Goal: Task Accomplishment & Management: Complete application form

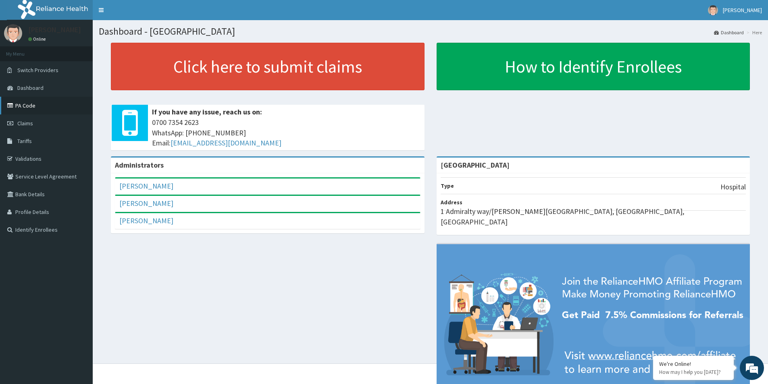
click at [40, 101] on link "PA Code" at bounding box center [46, 106] width 93 height 18
click at [28, 100] on link "PA Code" at bounding box center [46, 106] width 93 height 18
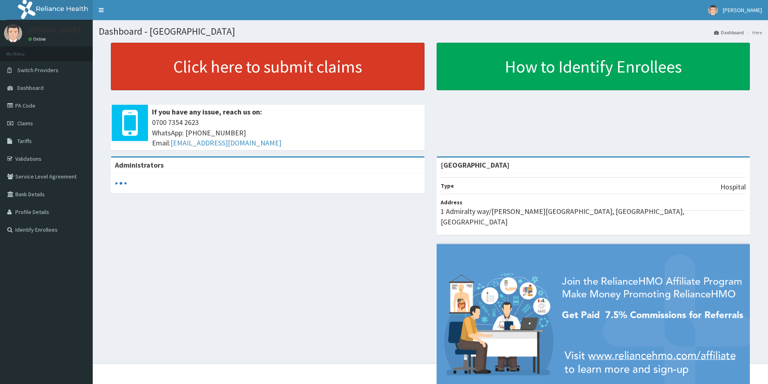
click at [236, 65] on link "Click here to submit claims" at bounding box center [268, 67] width 314 height 48
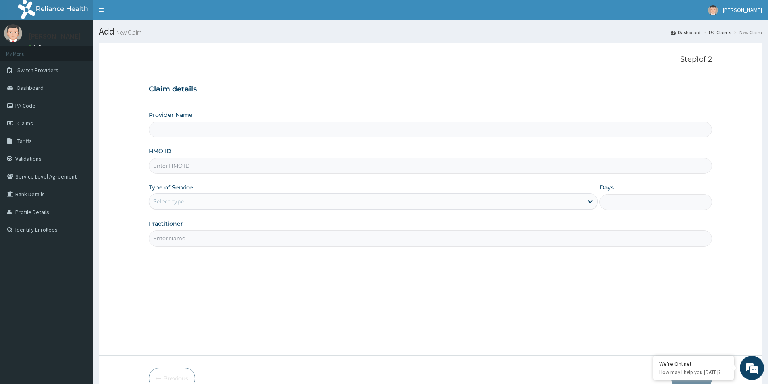
type input "[GEOGRAPHIC_DATA]"
paste input "QFA/10002/A"
type input "QFA/10002/A"
click at [195, 203] on div "Select type" at bounding box center [366, 201] width 434 height 13
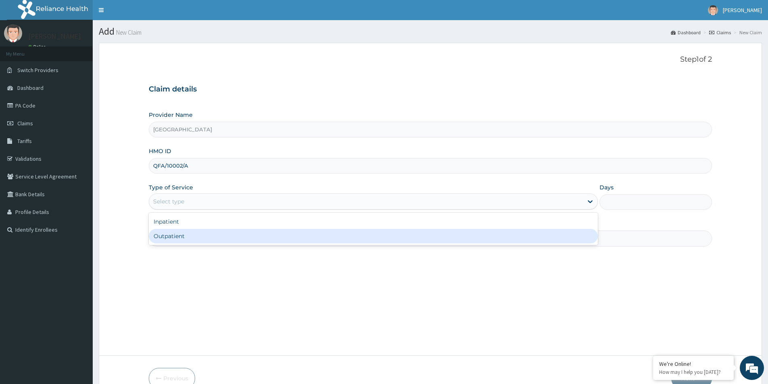
click at [190, 231] on div "Outpatient" at bounding box center [373, 236] width 449 height 15
type input "1"
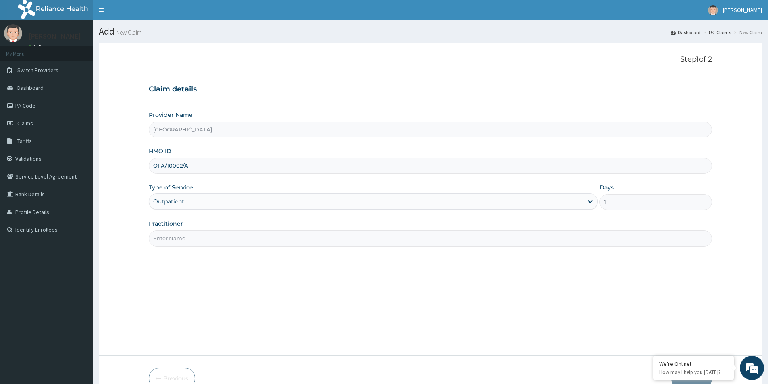
click at [189, 234] on input "Practitioner" at bounding box center [431, 239] width 564 height 16
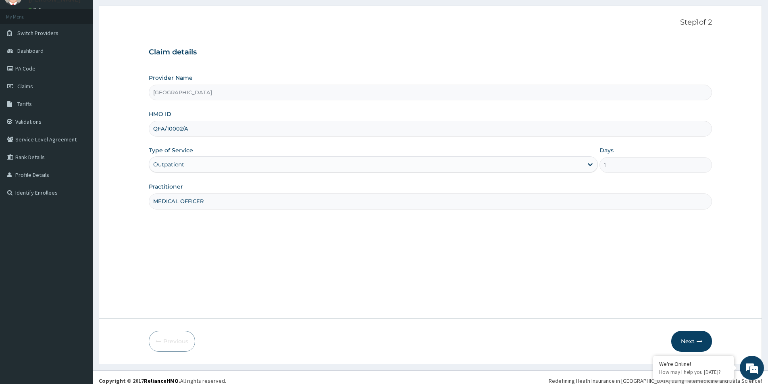
scroll to position [44, 0]
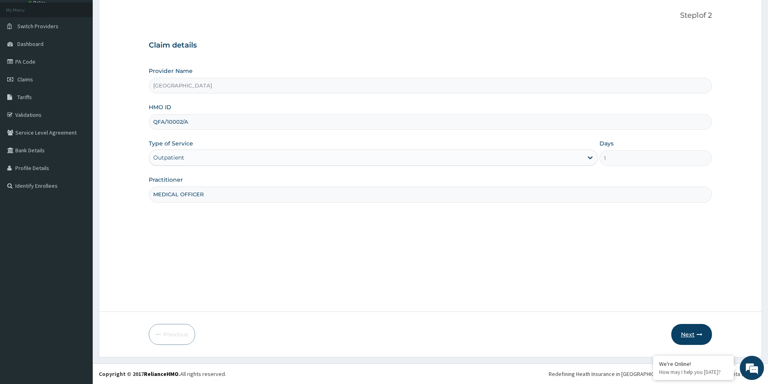
type input "MEDICAL OFFICER"
click at [683, 330] on button "Next" at bounding box center [692, 334] width 41 height 21
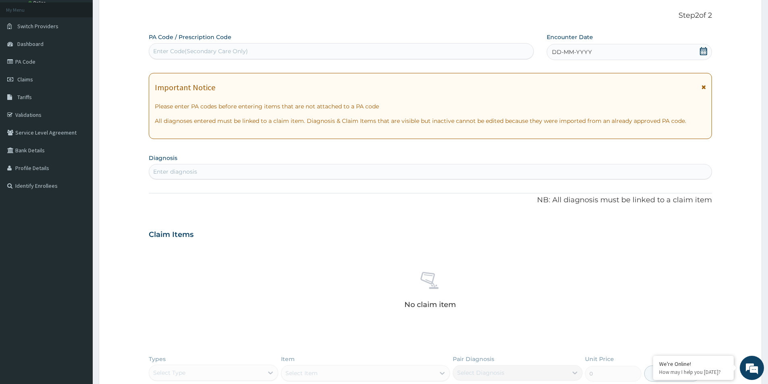
paste input "PA/973967"
type input "PA/973967"
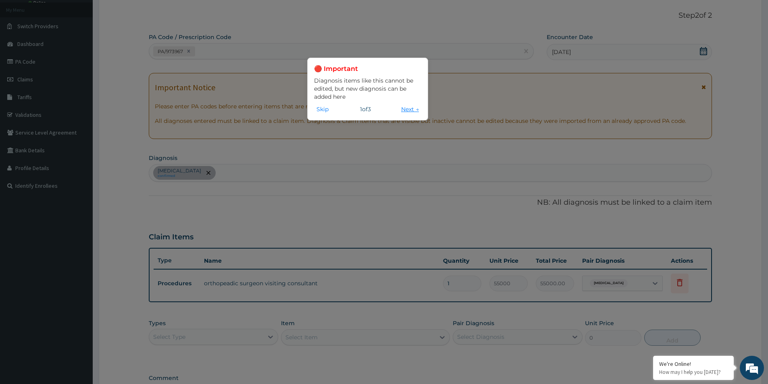
click at [405, 109] on button "Next →" at bounding box center [410, 109] width 23 height 9
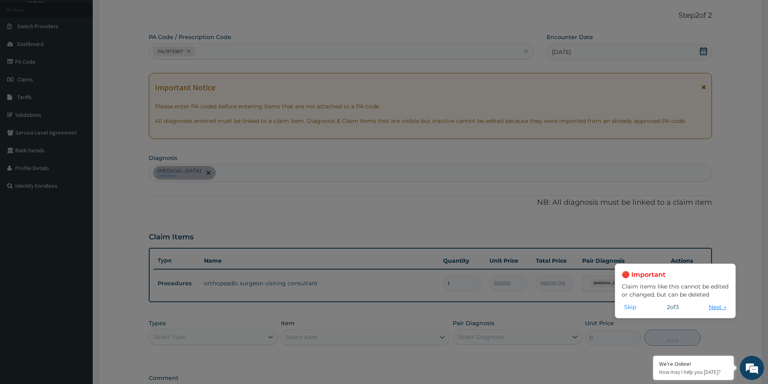
click at [726, 304] on button "Next →" at bounding box center [718, 307] width 23 height 9
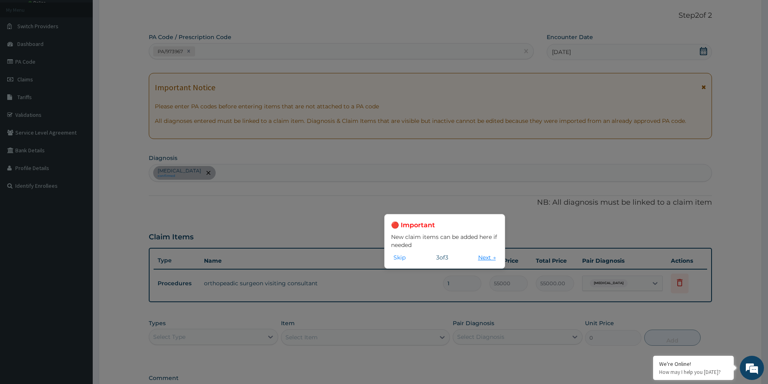
click at [485, 259] on button "Next →" at bounding box center [487, 257] width 23 height 9
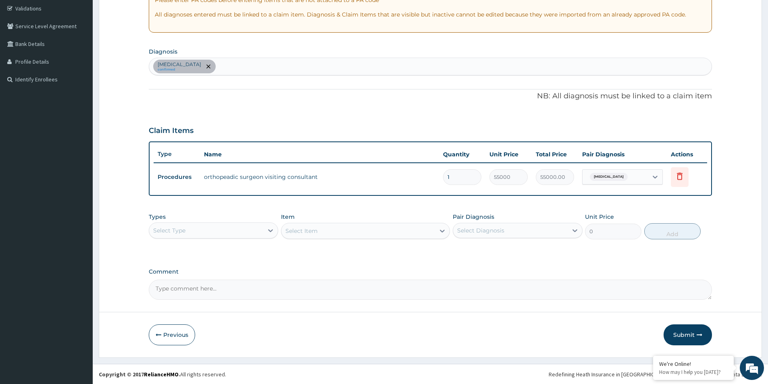
scroll to position [151, 0]
click at [680, 334] on button "Submit" at bounding box center [688, 334] width 48 height 21
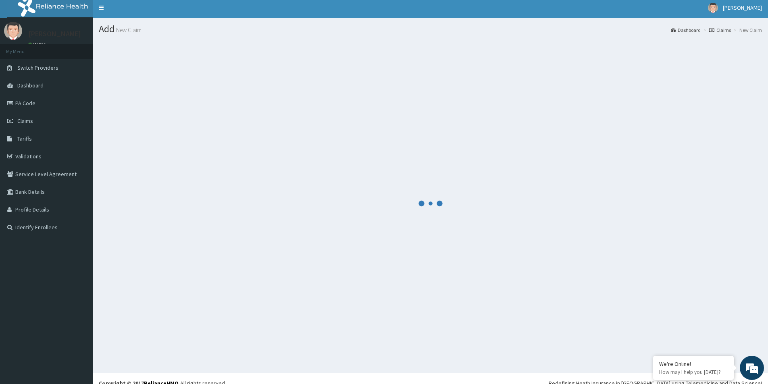
scroll to position [0, 0]
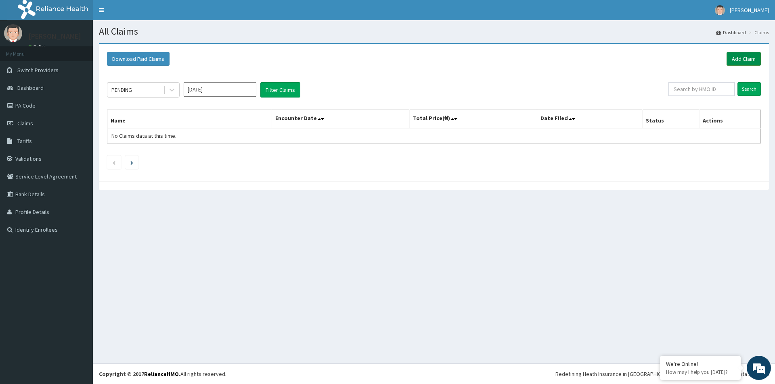
click at [731, 54] on link "Add Claim" at bounding box center [743, 59] width 34 height 14
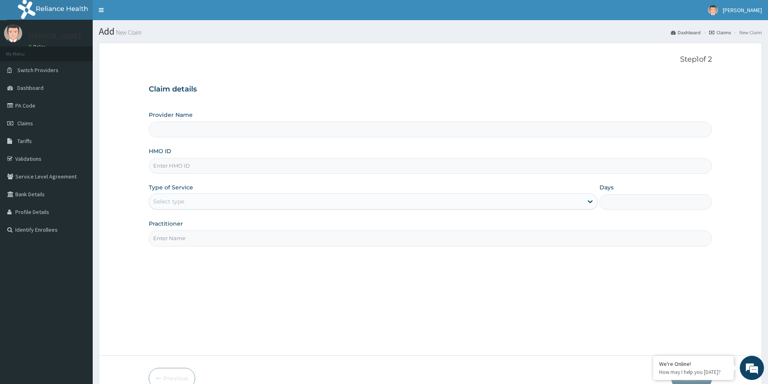
type input "[GEOGRAPHIC_DATA]"
paste input "QFA/10002/A"
type input "QFA/10002/A"
click at [225, 203] on div "Select type" at bounding box center [366, 201] width 434 height 13
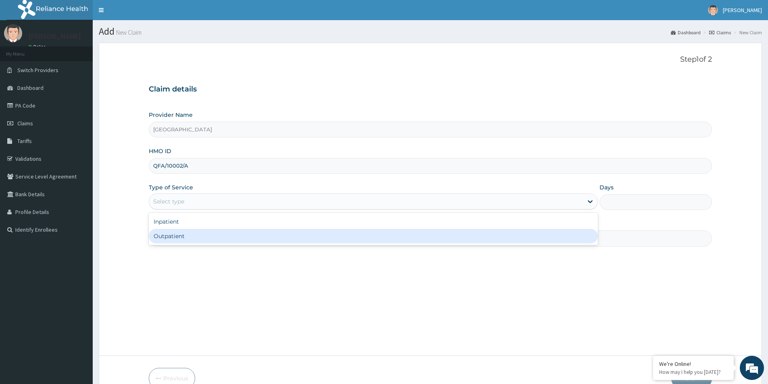
click at [200, 239] on div "Outpatient" at bounding box center [373, 236] width 449 height 15
type input "1"
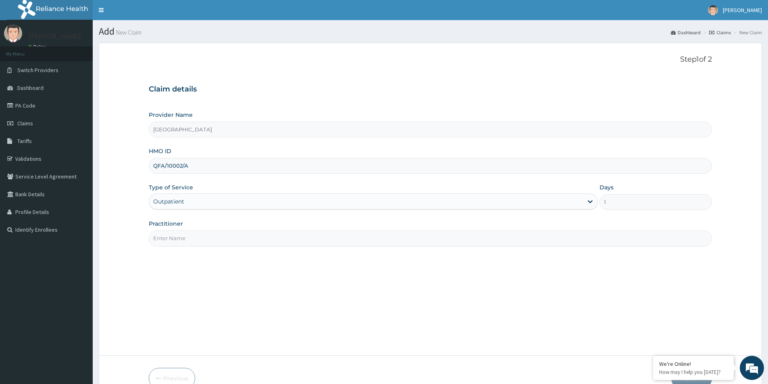
click at [180, 243] on input "Practitioner" at bounding box center [431, 239] width 564 height 16
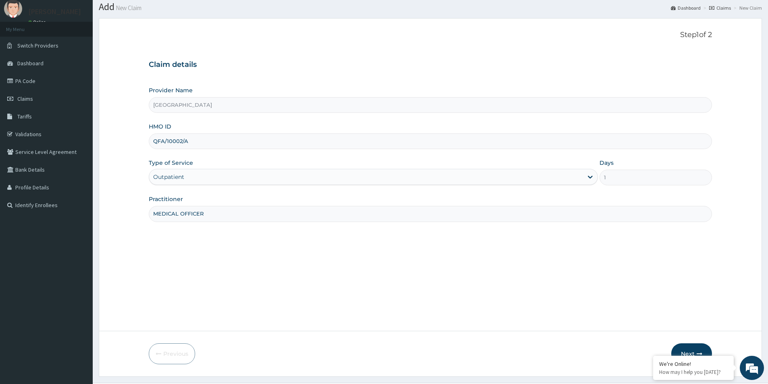
scroll to position [44, 0]
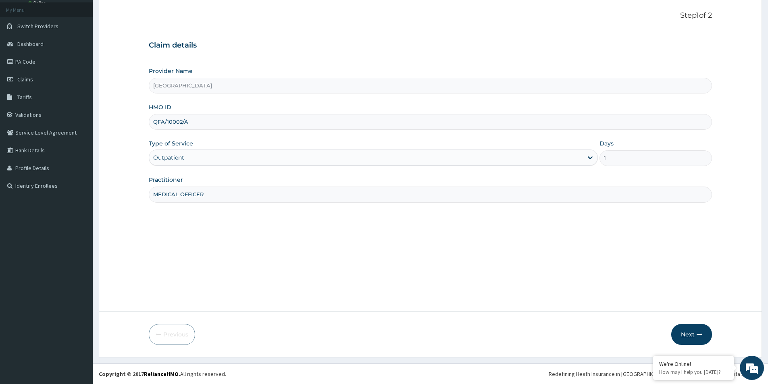
type input "MEDICAL OFFICER"
click at [686, 329] on button "Next" at bounding box center [692, 334] width 41 height 21
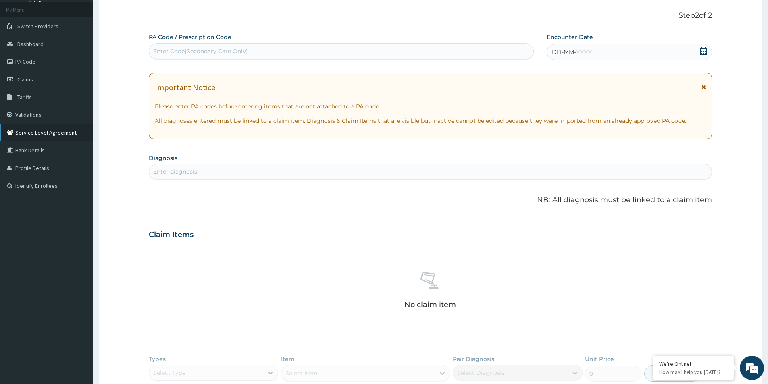
paste input "PA/8869C9"
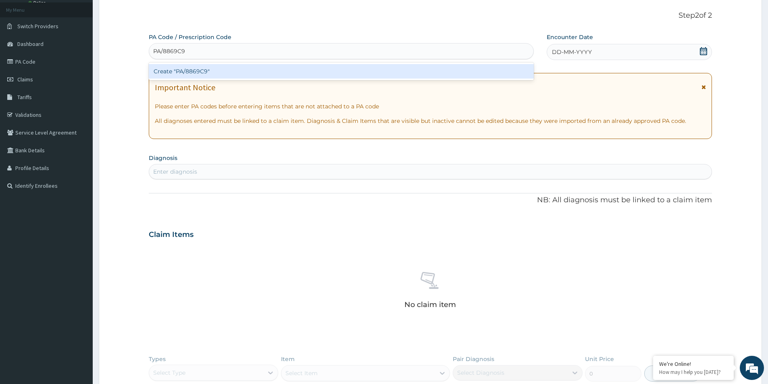
type input "PA/8869C9"
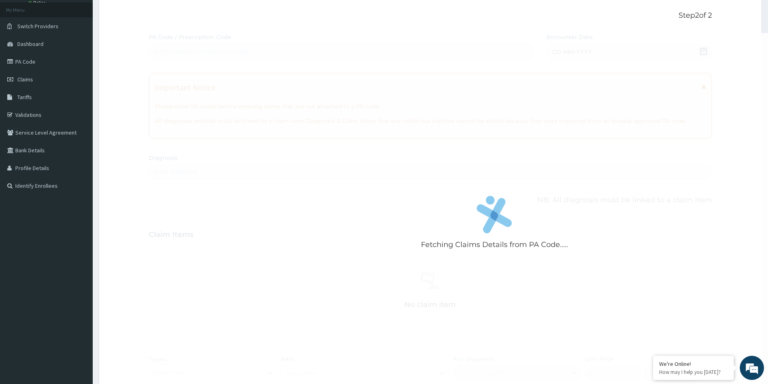
click at [234, 227] on div "Fetching Claims Details from PA Code..... PA Code / Prescription Code Enter Cod…" at bounding box center [431, 237] width 564 height 409
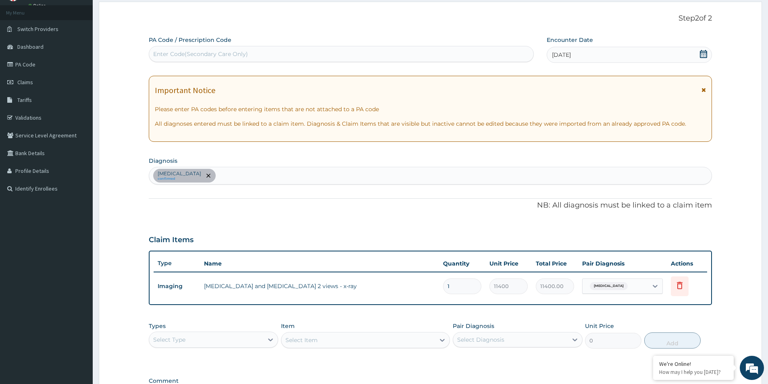
scroll to position [151, 0]
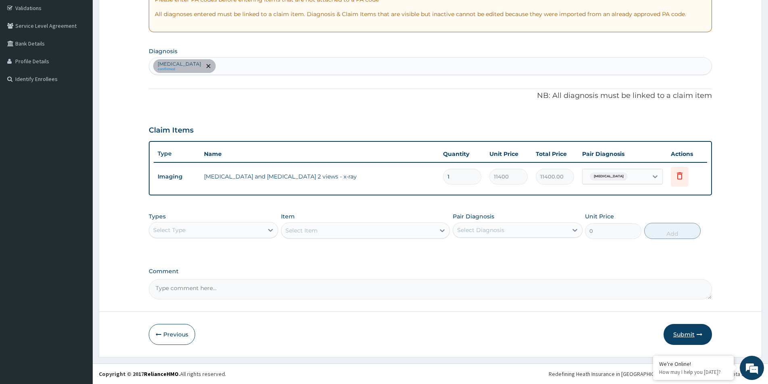
click at [670, 338] on button "Submit" at bounding box center [688, 334] width 48 height 21
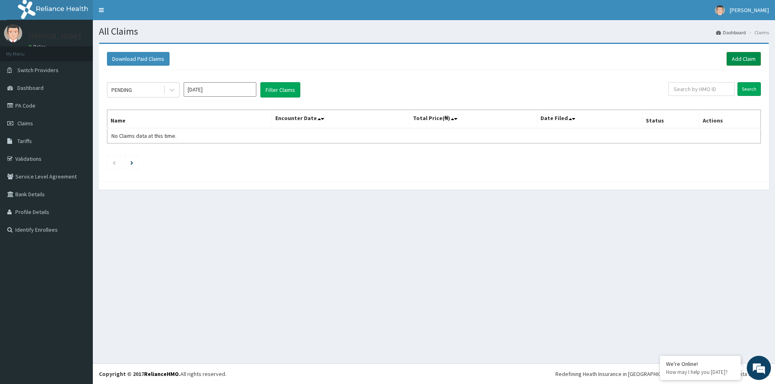
click at [742, 62] on link "Add Claim" at bounding box center [743, 59] width 34 height 14
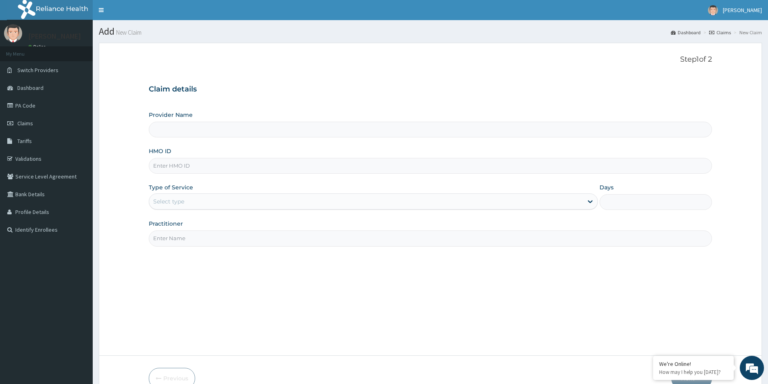
type input "[GEOGRAPHIC_DATA]"
paste input "MHT/10021/A"
type input "MHT/10021/A"
click at [158, 197] on div "Select type" at bounding box center [366, 201] width 434 height 13
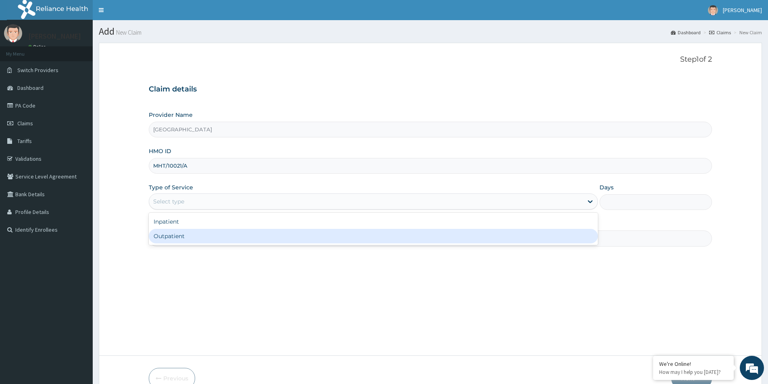
click at [169, 236] on div "Outpatient" at bounding box center [373, 236] width 449 height 15
type input "1"
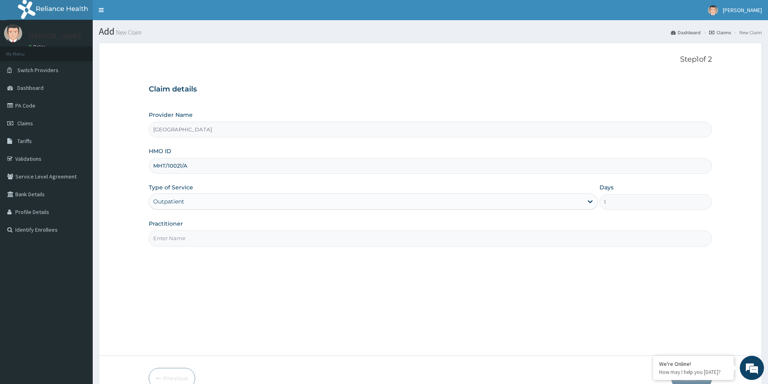
click at [169, 236] on input "Practitioner" at bounding box center [431, 239] width 564 height 16
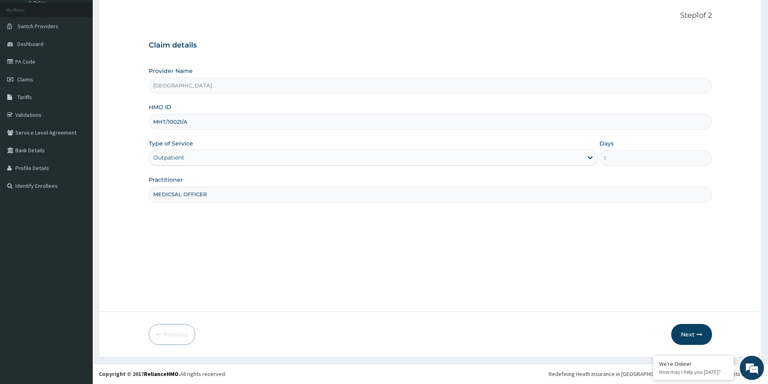
click at [175, 196] on input "MEDICSAL OFFICER" at bounding box center [431, 195] width 564 height 16
type input "MEDICAL OFFICER"
click at [694, 336] on button "Next" at bounding box center [692, 334] width 41 height 21
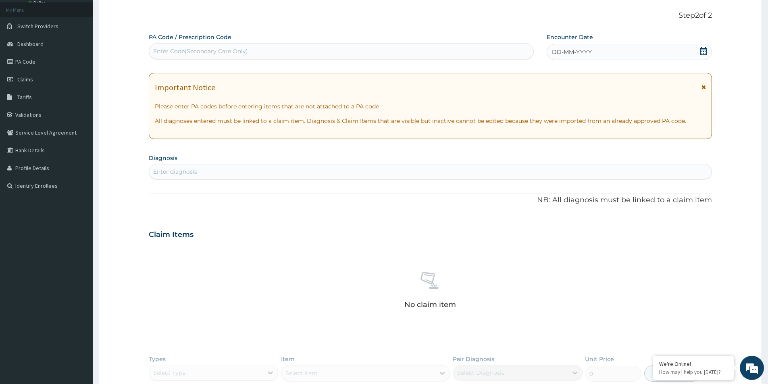
click at [192, 48] on div "Enter Code(Secondary Care Only)" at bounding box center [341, 51] width 384 height 13
paste input "PA/D7C1E5"
type input "PA/D7C1E5"
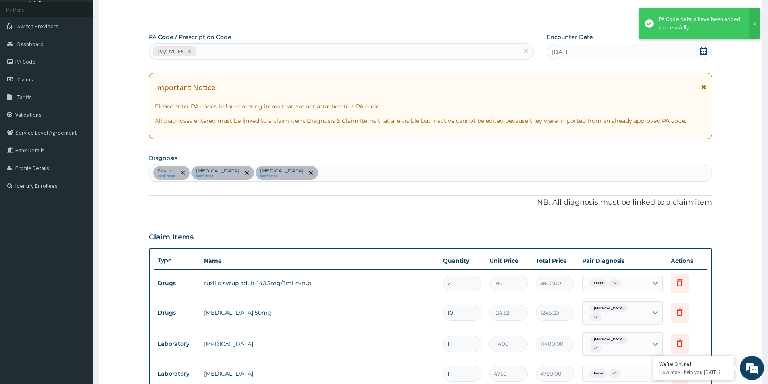
scroll to position [278, 0]
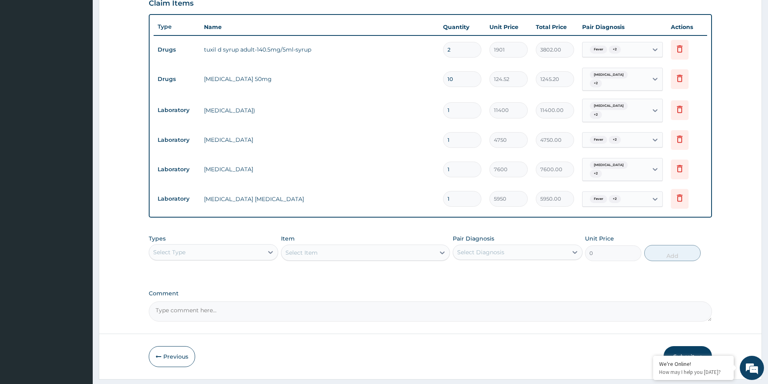
click at [456, 49] on input "2" at bounding box center [462, 50] width 38 height 16
type input "0.00"
type input "1"
type input "1901.00"
type input "1"
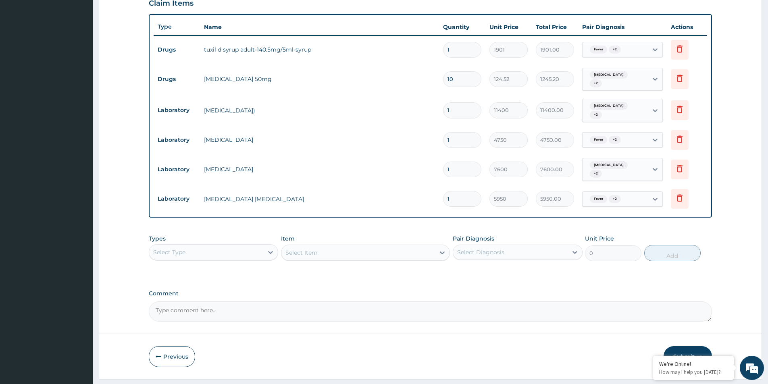
scroll to position [293, 0]
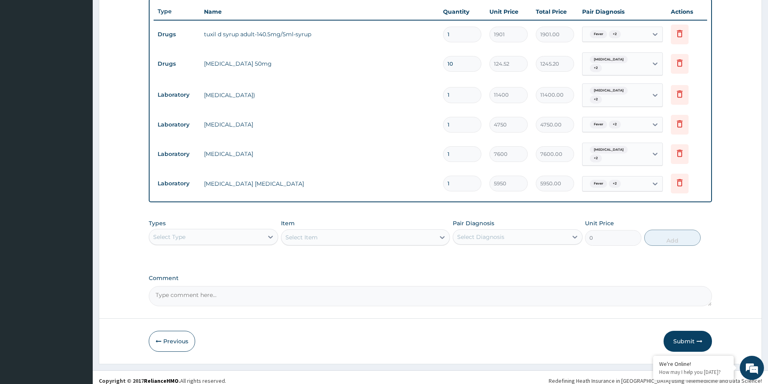
click at [162, 233] on div "Select Type" at bounding box center [169, 237] width 32 height 8
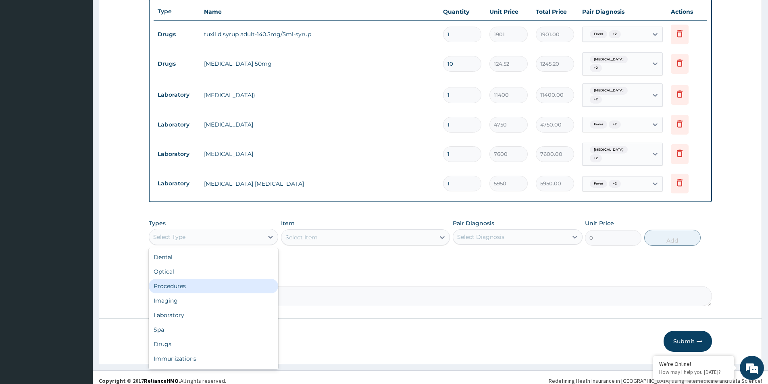
click at [190, 279] on div "Procedures" at bounding box center [213, 286] width 129 height 15
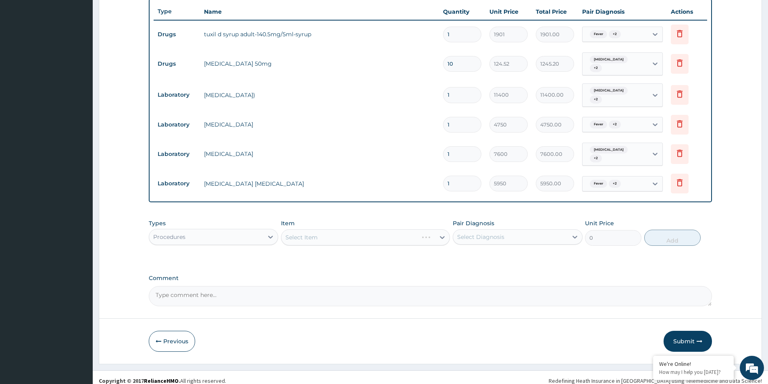
click at [509, 235] on div "Select Diagnosis" at bounding box center [510, 237] width 114 height 13
click at [456, 258] on div "Fever Pyoderma Upper respiratory infection" at bounding box center [517, 274] width 129 height 53
click at [460, 250] on div "Fever" at bounding box center [517, 258] width 129 height 17
checkbox input "true"
click at [460, 271] on input "checkbox" at bounding box center [460, 273] width 5 height 5
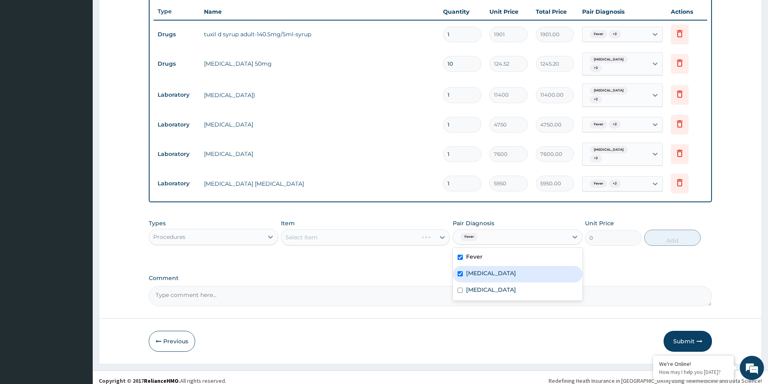
checkbox input "true"
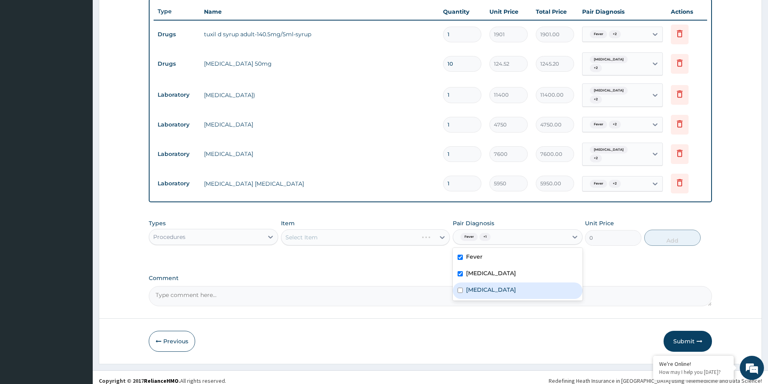
click at [461, 288] on input "checkbox" at bounding box center [460, 290] width 5 height 5
checkbox input "true"
drag, startPoint x: 359, startPoint y: 235, endPoint x: 362, endPoint y: 232, distance: 4.3
click at [360, 233] on div "Select Item" at bounding box center [365, 238] width 169 height 16
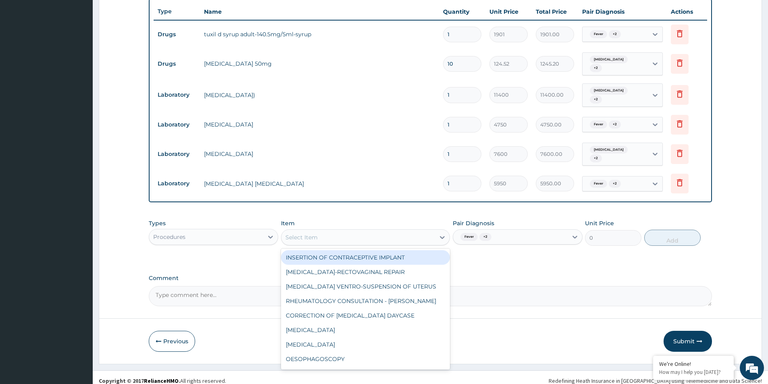
click at [368, 234] on div "Select Item" at bounding box center [359, 237] width 154 height 13
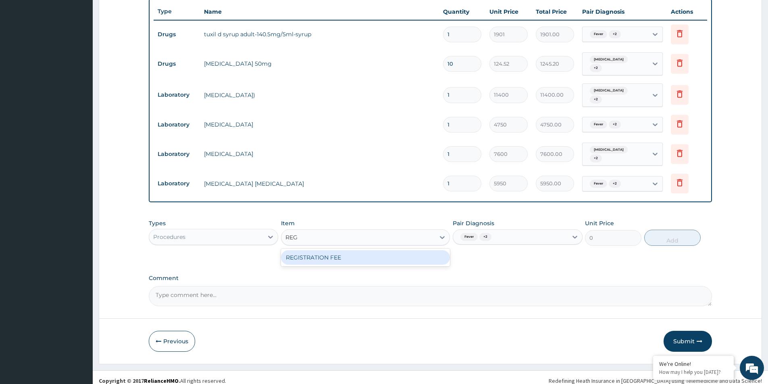
type input "REGI"
click at [429, 257] on div "REGISTRATION FEE" at bounding box center [365, 258] width 169 height 15
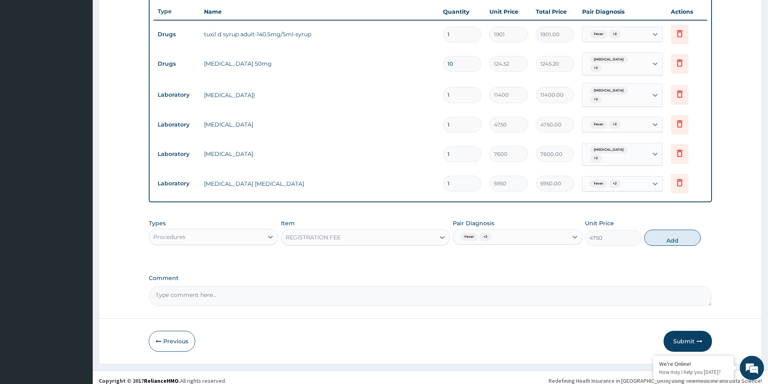
drag, startPoint x: 682, startPoint y: 233, endPoint x: 613, endPoint y: 227, distance: 69.2
click at [683, 232] on button "Add" at bounding box center [673, 238] width 56 height 16
type input "0"
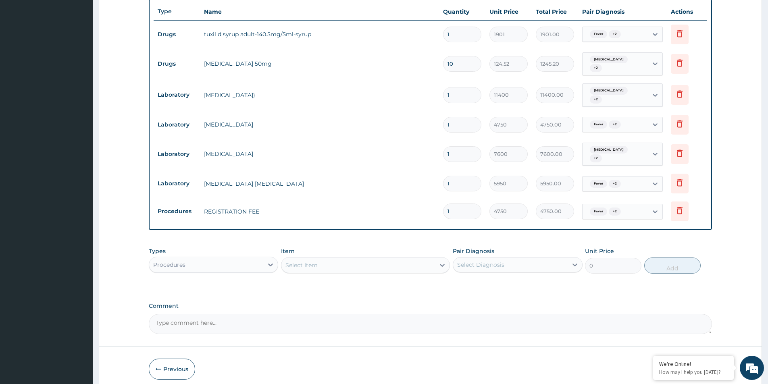
click at [512, 259] on div "Select Diagnosis" at bounding box center [510, 265] width 114 height 13
drag, startPoint x: 467, startPoint y: 277, endPoint x: 464, endPoint y: 280, distance: 4.6
click at [466, 281] on label "Fever" at bounding box center [474, 285] width 17 height 8
checkbox input "true"
click at [465, 302] on div "Pyoderma" at bounding box center [517, 302] width 129 height 17
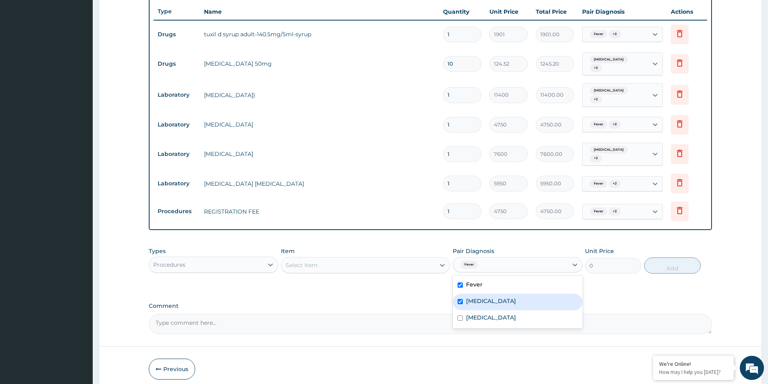
checkbox input "true"
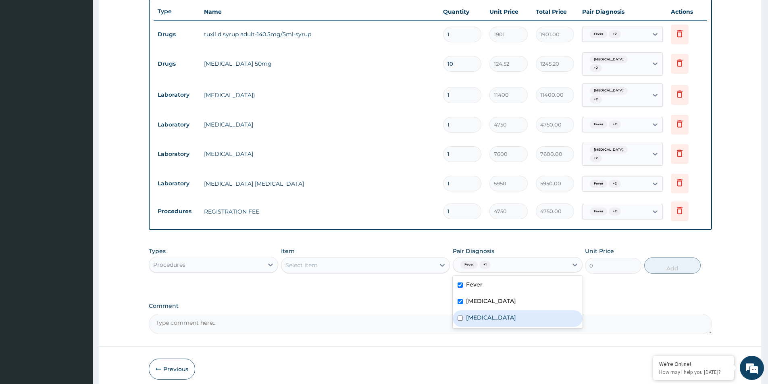
click at [463, 316] on input "checkbox" at bounding box center [460, 318] width 5 height 5
checkbox input "true"
click at [244, 260] on div "Procedures" at bounding box center [206, 265] width 114 height 13
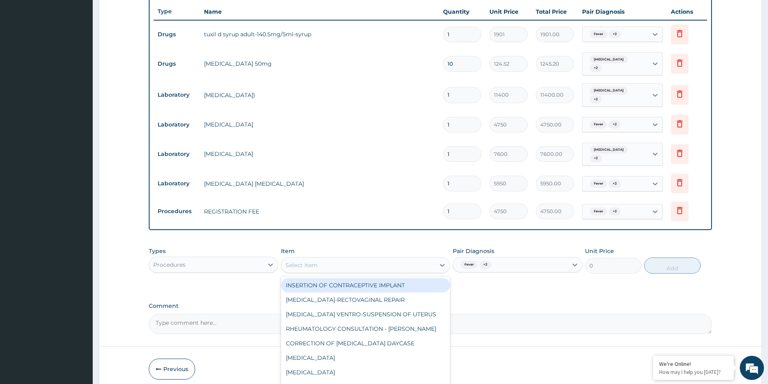
click at [318, 262] on div "Select Item" at bounding box center [359, 265] width 154 height 13
type input "P"
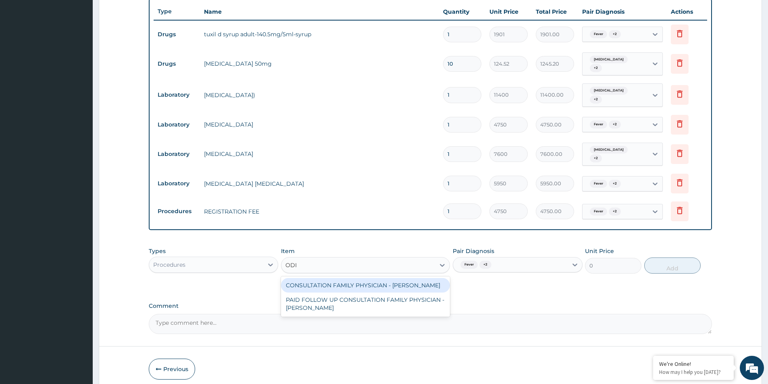
type input "ODIA"
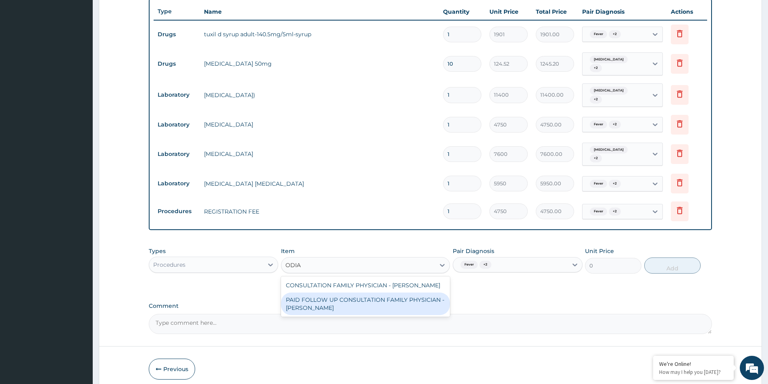
click at [375, 295] on div "PAID FOLLOW UP CONSULTATION FAMILY PHYSICIAN - DR ODIA" at bounding box center [365, 304] width 169 height 23
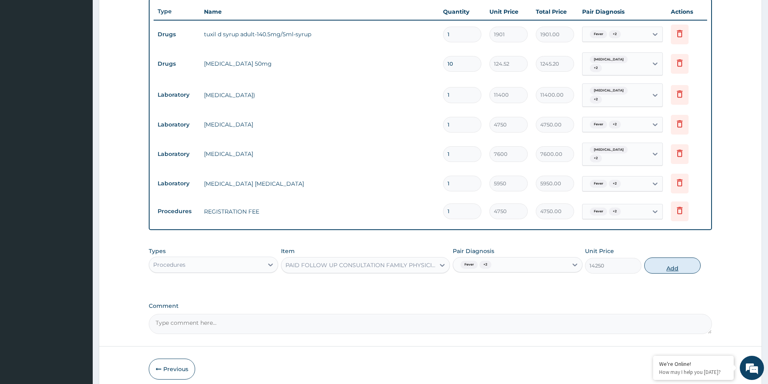
click at [674, 258] on button "Add" at bounding box center [673, 266] width 56 height 16
type input "0"
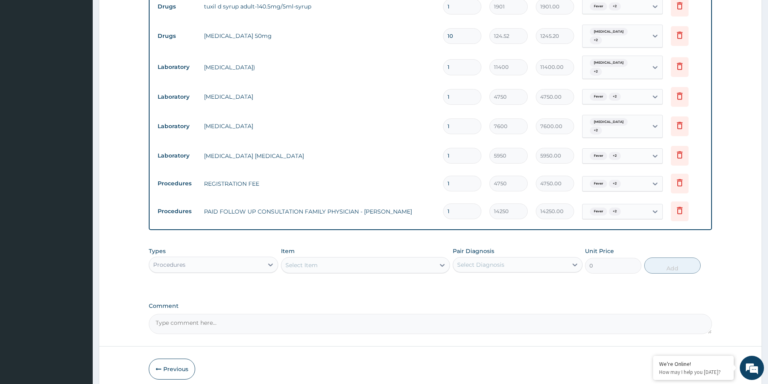
scroll to position [349, 0]
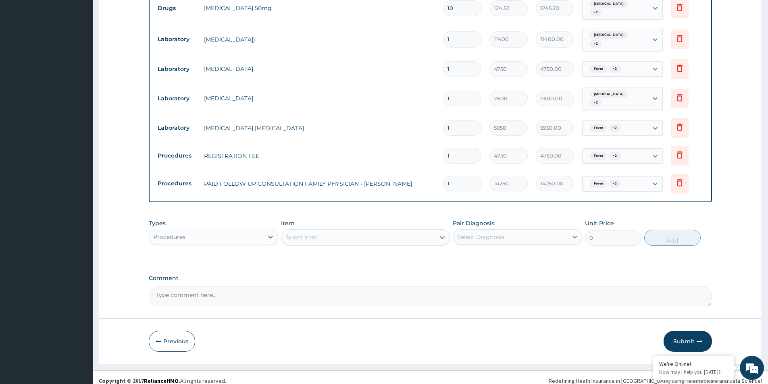
click at [686, 331] on button "Submit" at bounding box center [688, 341] width 48 height 21
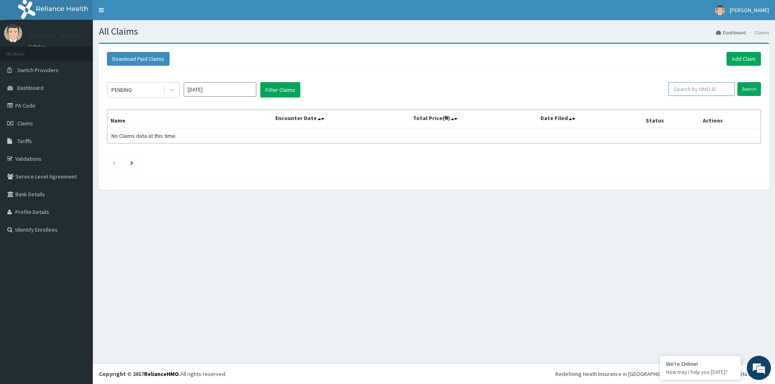
paste input "MHT/10021/A"
type input "MHT/10021/A"
click at [748, 92] on input "Search" at bounding box center [748, 89] width 23 height 14
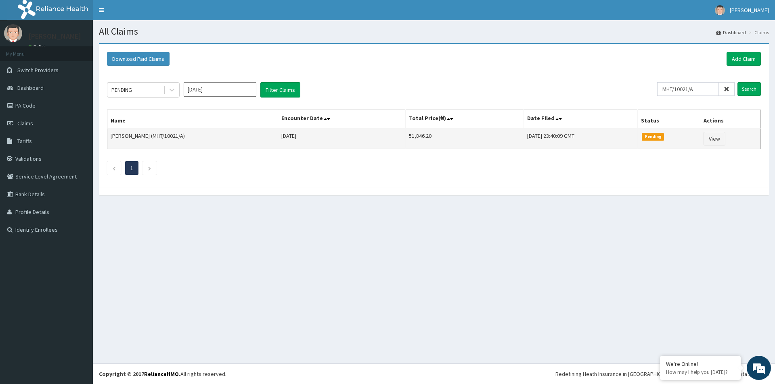
click at [405, 134] on td "51,846.20" at bounding box center [464, 138] width 118 height 21
copy td "51,846.20"
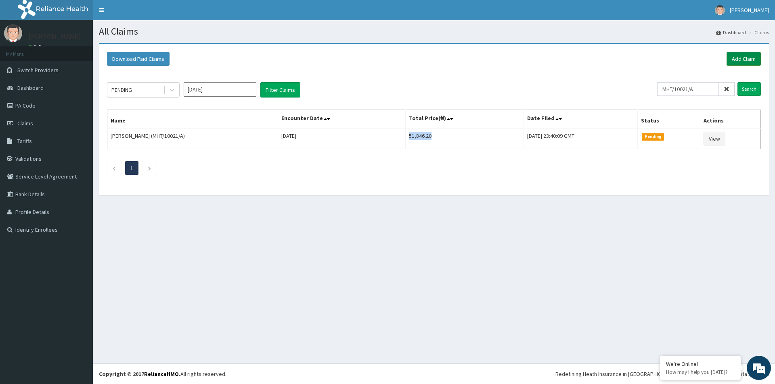
click at [739, 56] on link "Add Claim" at bounding box center [743, 59] width 34 height 14
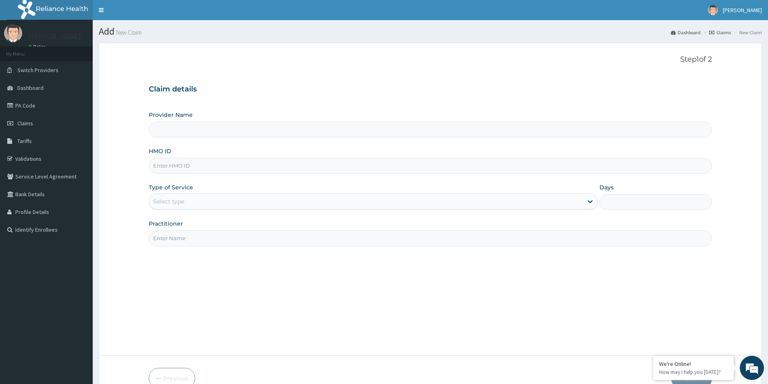
type input "[GEOGRAPHIC_DATA]"
paste input "AOB/10009/A"
type input "AOB/10009/A"
click at [169, 195] on div "Select type" at bounding box center [366, 201] width 434 height 13
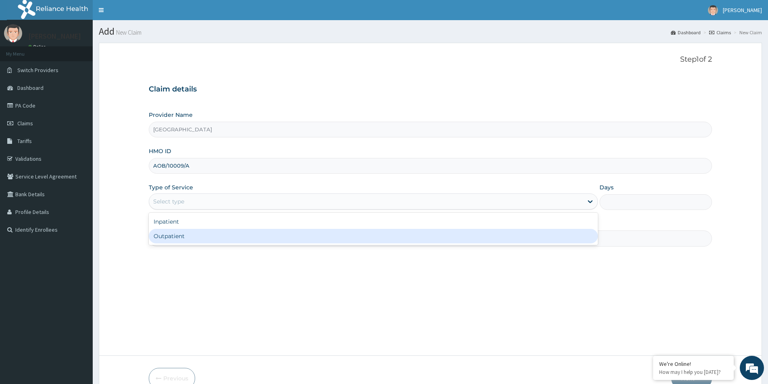
click at [183, 232] on div "Outpatient" at bounding box center [373, 236] width 449 height 15
type input "1"
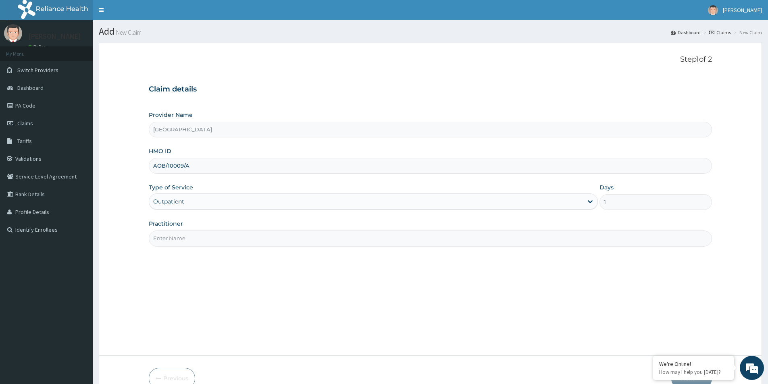
click at [183, 234] on input "Practitioner" at bounding box center [431, 239] width 564 height 16
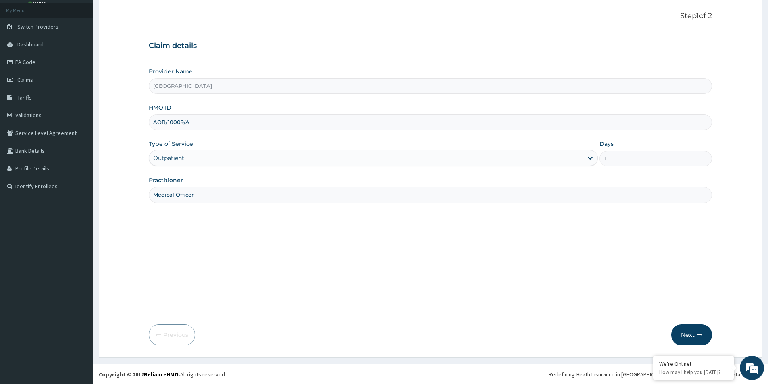
scroll to position [44, 0]
type input "Medical Officer"
click at [696, 334] on button "Next" at bounding box center [692, 334] width 41 height 21
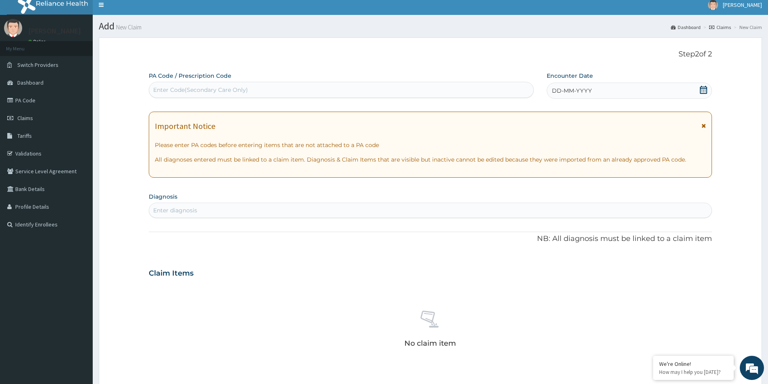
scroll to position [0, 0]
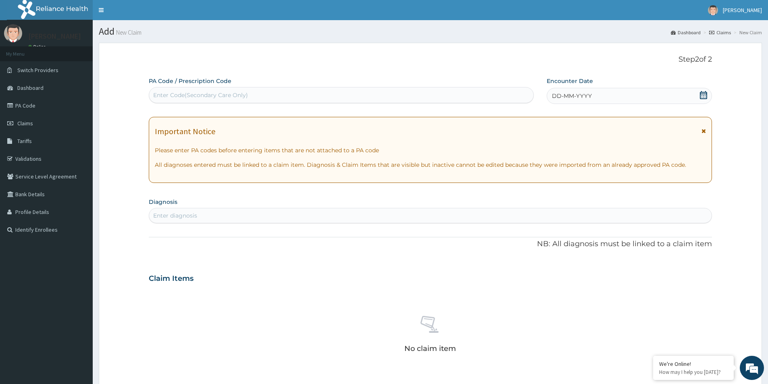
click at [208, 98] on div "Enter Code(Secondary Care Only)" at bounding box center [200, 95] width 95 height 8
paste input "PA/ACBF2E"
type input "PA/ACBF2E"
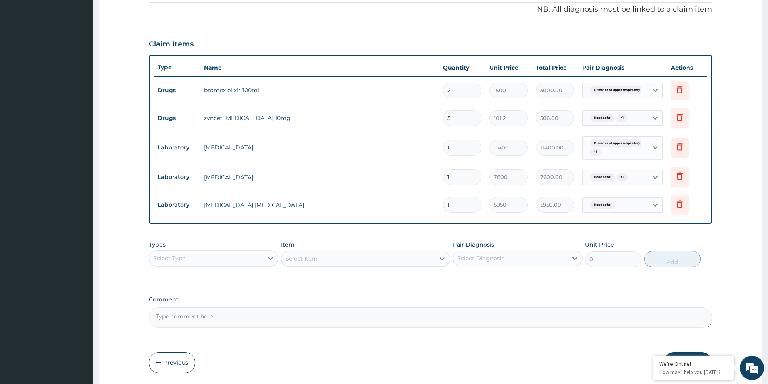
scroll to position [265, 0]
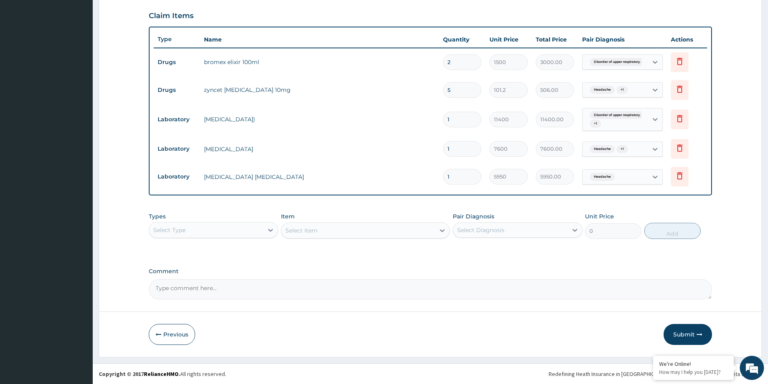
click at [565, 70] on form "Step 2 of 2 PA Code / Prescription Code PA/ACBF2E Encounter Date 29-08-2025 Imp…" at bounding box center [431, 67] width 664 height 580
click at [461, 66] on input "2" at bounding box center [462, 62] width 38 height 16
type input "0.00"
type input "1"
type input "1500.00"
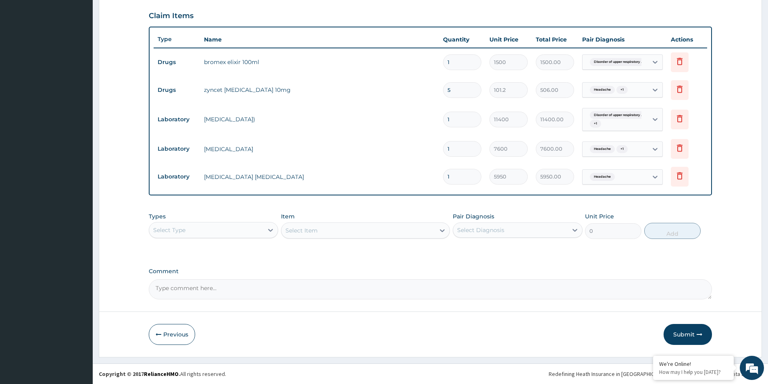
type input "1"
click at [559, 263] on div "PA Code / Prescription Code PA/ACBF2E Encounter Date 29-08-2025 Important Notic…" at bounding box center [431, 56] width 564 height 488
click at [683, 333] on button "Submit" at bounding box center [688, 334] width 48 height 21
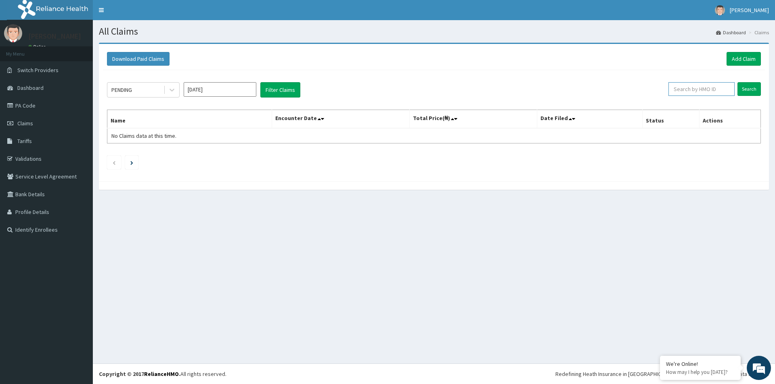
paste input "AOB/10009/A"
type input "AOB/10009/A"
click at [748, 79] on div "PENDING Sep 2025 Filter Claims AOB/10009/A Search Name Encounter Date Total Pri…" at bounding box center [434, 123] width 662 height 107
click at [747, 87] on input "Search" at bounding box center [748, 89] width 23 height 14
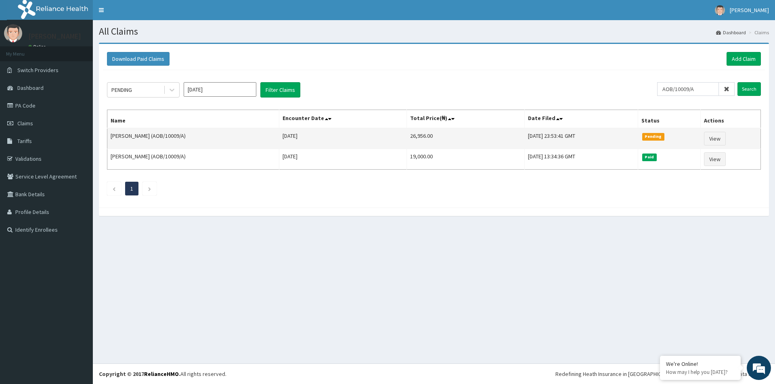
click at [406, 136] on td "26,956.00" at bounding box center [465, 138] width 118 height 21
copy td "26,956.00"
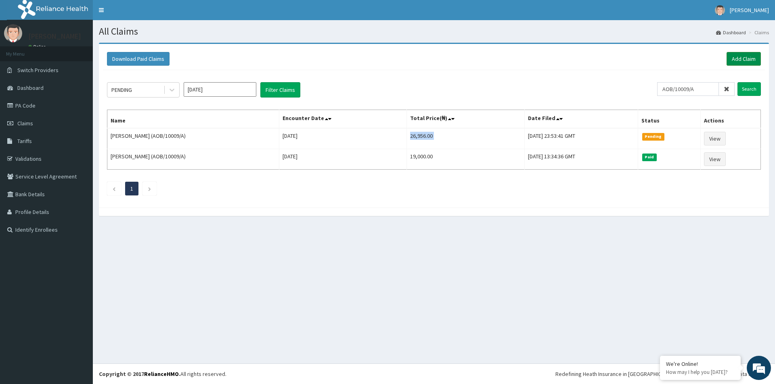
click at [748, 57] on link "Add Claim" at bounding box center [743, 59] width 34 height 14
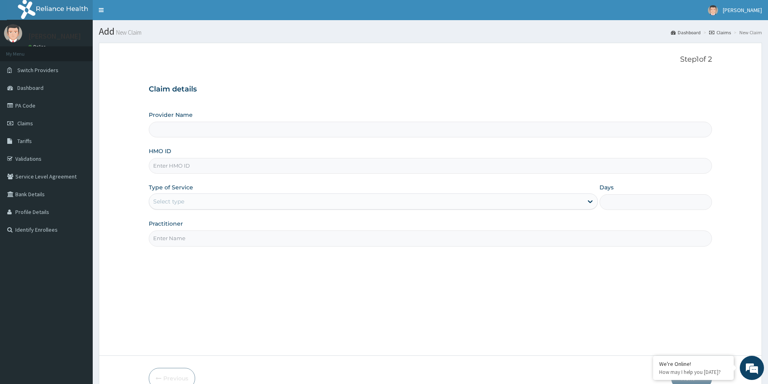
type input "[GEOGRAPHIC_DATA]"
paste input "AOB/10009/A"
type input "AOB/10009/A"
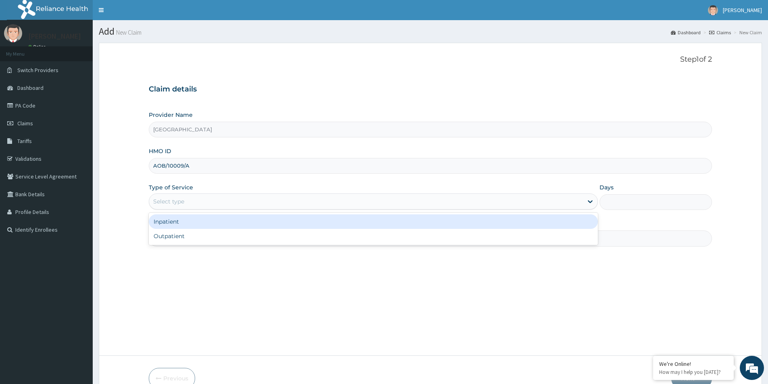
click at [195, 201] on div "Select type" at bounding box center [366, 201] width 434 height 13
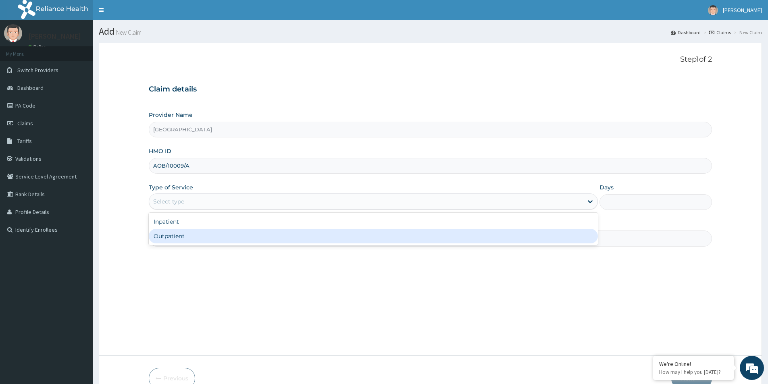
click at [192, 230] on div "Outpatient" at bounding box center [373, 236] width 449 height 15
type input "1"
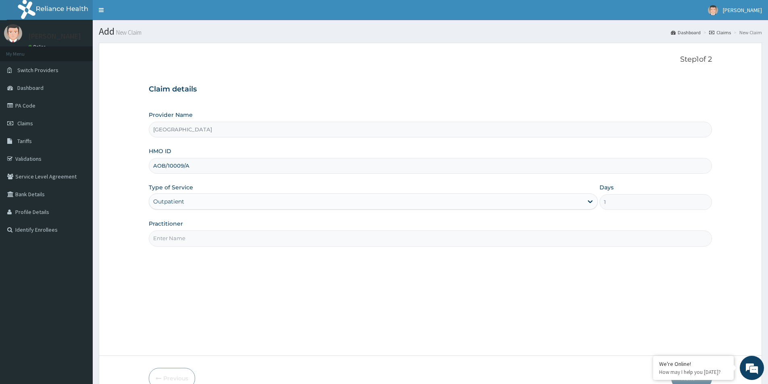
drag, startPoint x: 315, startPoint y: 230, endPoint x: 311, endPoint y: 236, distance: 8.0
click at [315, 230] on div "Practitioner" at bounding box center [431, 233] width 564 height 27
click at [309, 242] on input "Practitioner" at bounding box center [431, 239] width 564 height 16
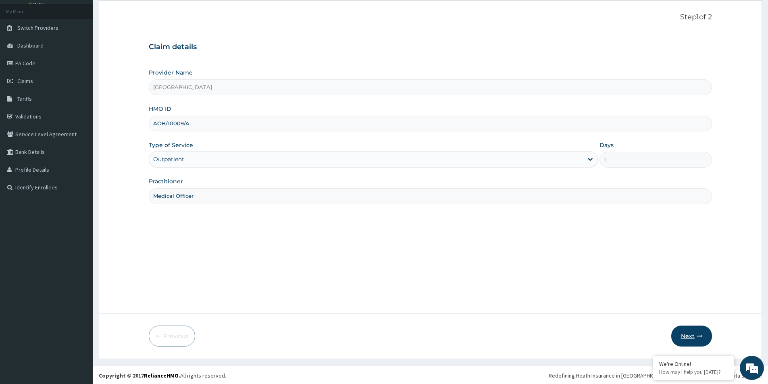
scroll to position [44, 0]
type input "Medical Officer"
click at [690, 332] on button "Next" at bounding box center [692, 334] width 41 height 21
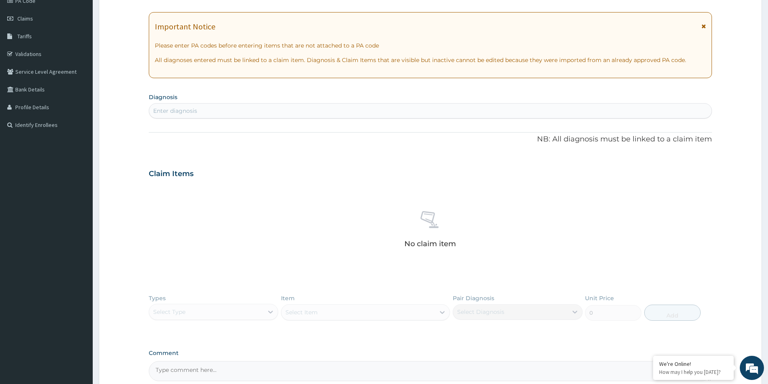
scroll to position [187, 0]
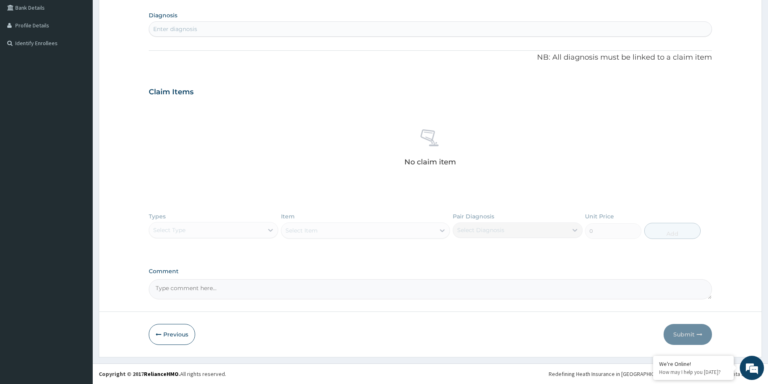
paste textarea "Primary Diagnosis: Disease of upper respiratory tract, unspecified (ICD Code:J3…"
type textarea "Primary Diagnosis: Disease of upper respiratory tract, unspecified (ICD Code:J3…"
click at [221, 29] on div "Enter diagnosis" at bounding box center [430, 29] width 563 height 13
type input "upper res"
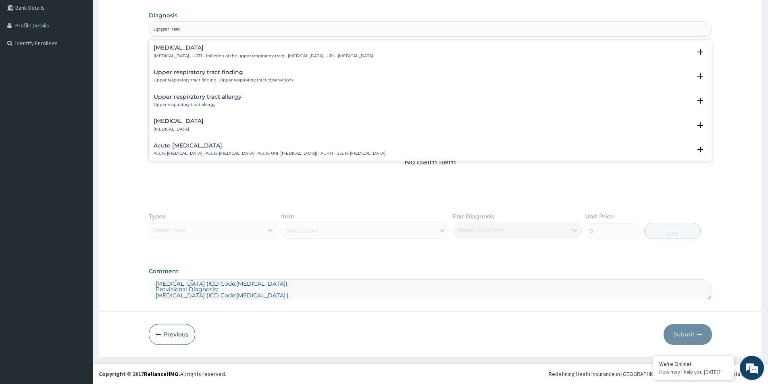
click at [223, 52] on div "Upper respiratory infection Upper respiratory infection , URTI - Infection of t…" at bounding box center [264, 52] width 220 height 14
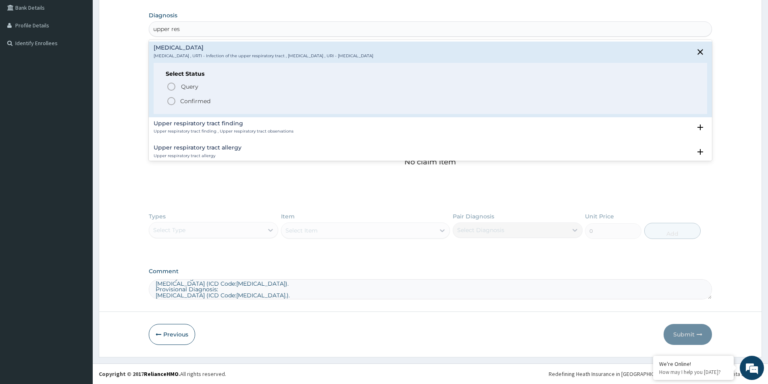
click at [201, 100] on p "Confirmed" at bounding box center [195, 101] width 30 height 8
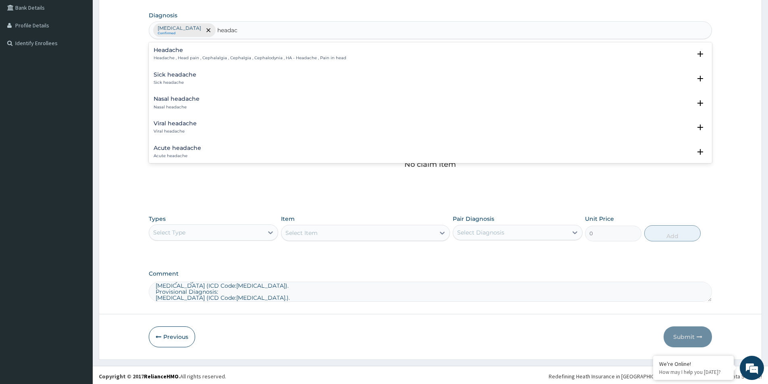
type input "headach"
click at [208, 56] on p "Headache , Head pain , Cephalalgia , Cephalgia , Cephalodynia , HA - Headache ,…" at bounding box center [250, 58] width 193 height 6
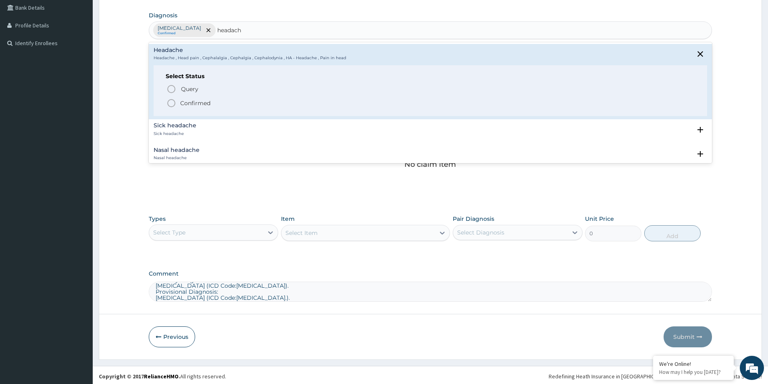
click at [174, 99] on icon "status option filled" at bounding box center [172, 103] width 10 height 10
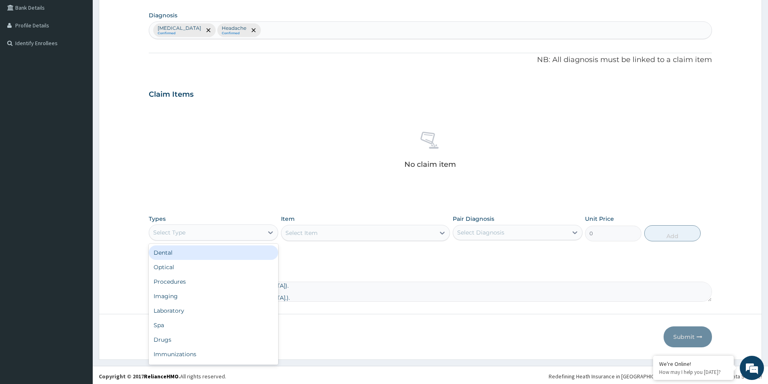
click at [183, 234] on div "Select Type" at bounding box center [169, 233] width 32 height 8
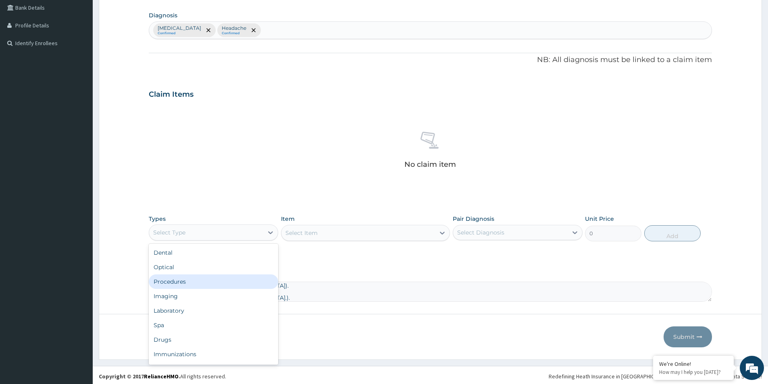
click at [199, 281] on div "Procedures" at bounding box center [213, 282] width 129 height 15
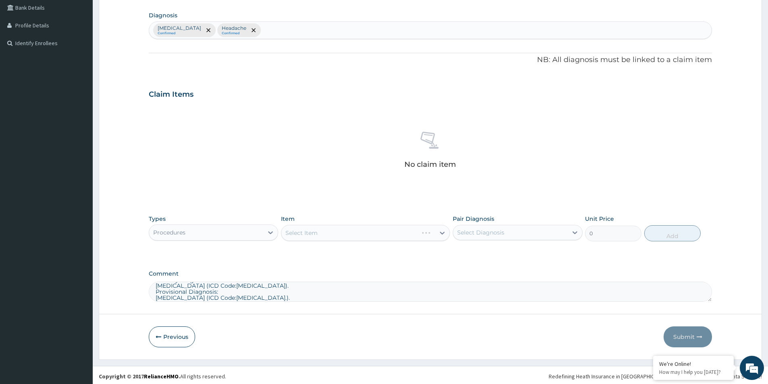
drag, startPoint x: 482, startPoint y: 236, endPoint x: 479, endPoint y: 242, distance: 7.1
click at [481, 239] on div "Select Diagnosis" at bounding box center [517, 232] width 129 height 15
click at [466, 261] on div "Upper respiratory infection" at bounding box center [517, 253] width 129 height 17
checkbox input "true"
click at [459, 270] on input "checkbox" at bounding box center [460, 269] width 5 height 5
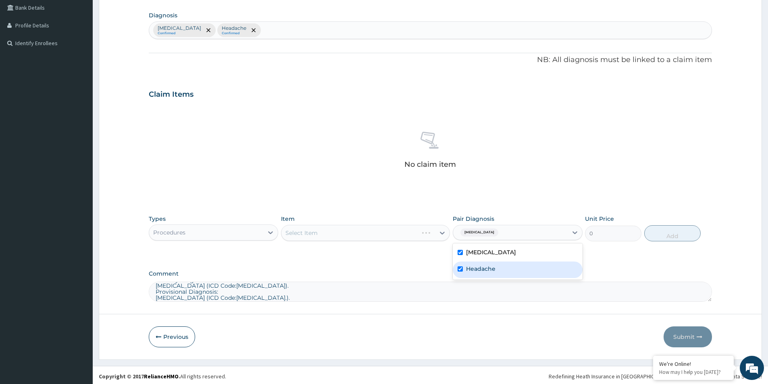
checkbox input "true"
click at [368, 227] on div "Select Item" at bounding box center [365, 233] width 169 height 16
click at [359, 234] on div "Select Item" at bounding box center [365, 233] width 169 height 16
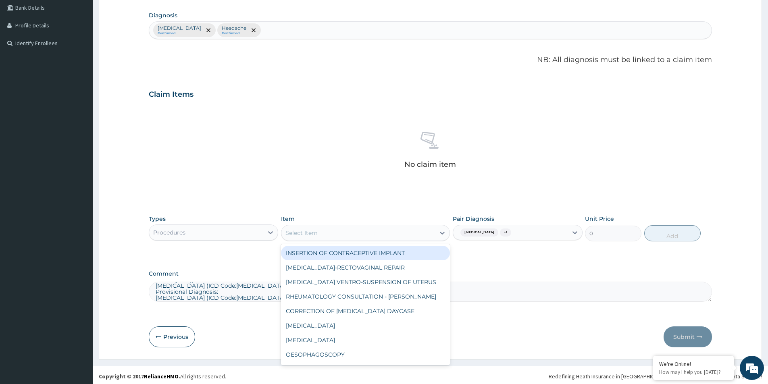
click at [353, 230] on div "Select Item" at bounding box center [359, 233] width 154 height 13
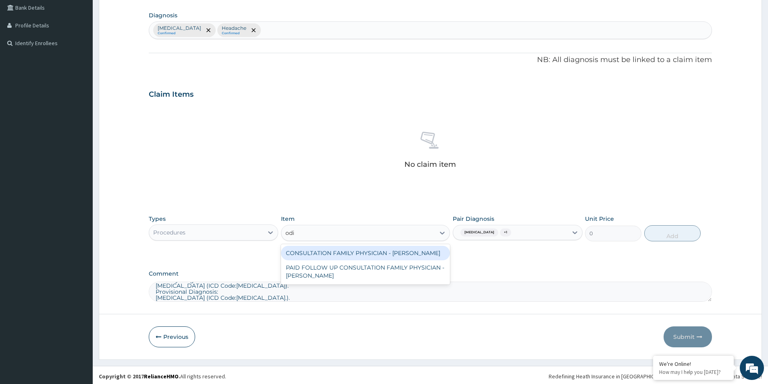
type input "odia"
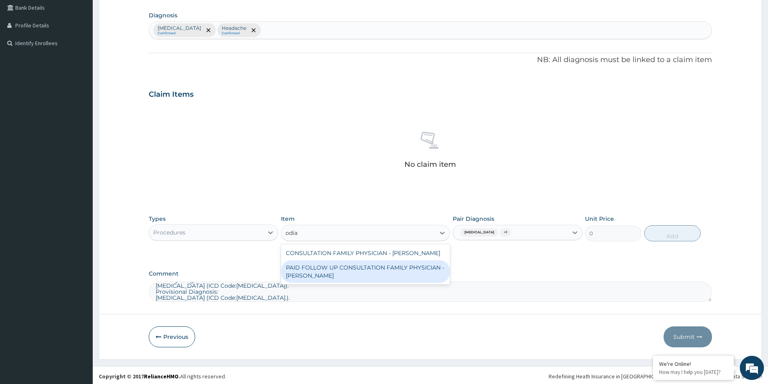
click at [389, 271] on div "PAID FOLLOW UP CONSULTATION FAMILY PHYSICIAN - DR ODIA" at bounding box center [365, 272] width 169 height 23
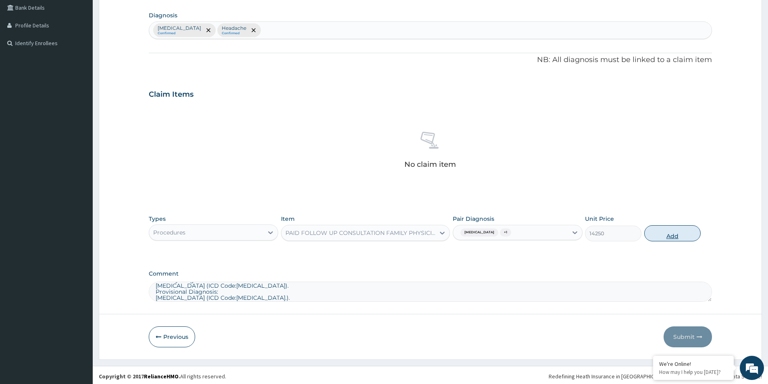
click at [675, 230] on button "Add" at bounding box center [673, 234] width 56 height 16
type input "0"
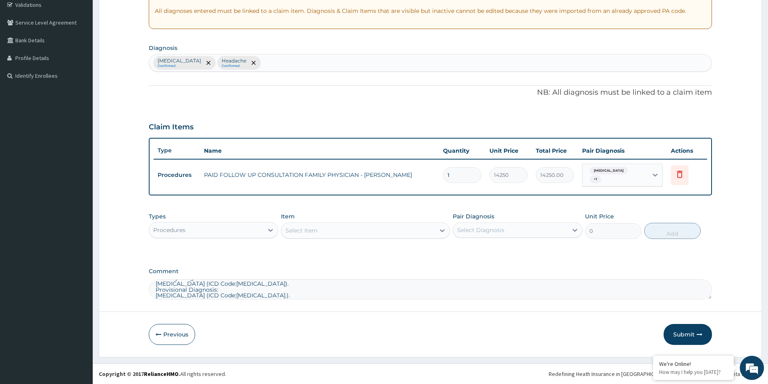
scroll to position [154, 0]
drag, startPoint x: 683, startPoint y: 337, endPoint x: 523, endPoint y: 95, distance: 290.3
click at [523, 95] on form "Step 2 of 2 PA Code / Prescription Code Enter Code(Secondary Care Only) Encount…" at bounding box center [431, 123] width 664 height 469
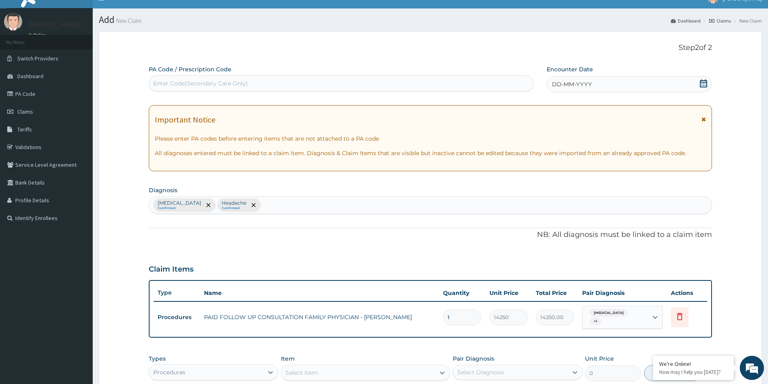
scroll to position [0, 0]
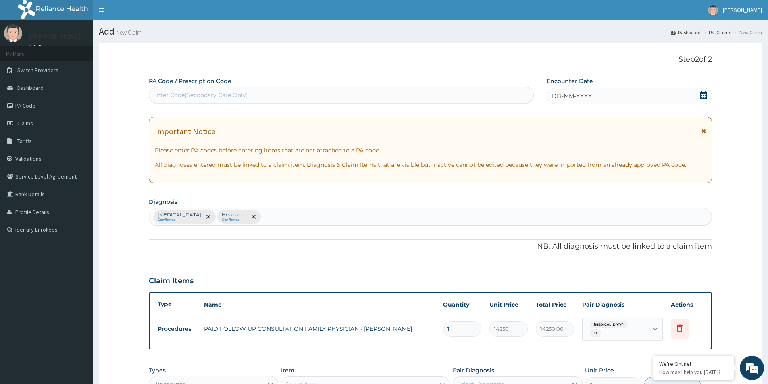
click at [710, 96] on div "DD-MM-YYYY" at bounding box center [629, 96] width 165 height 16
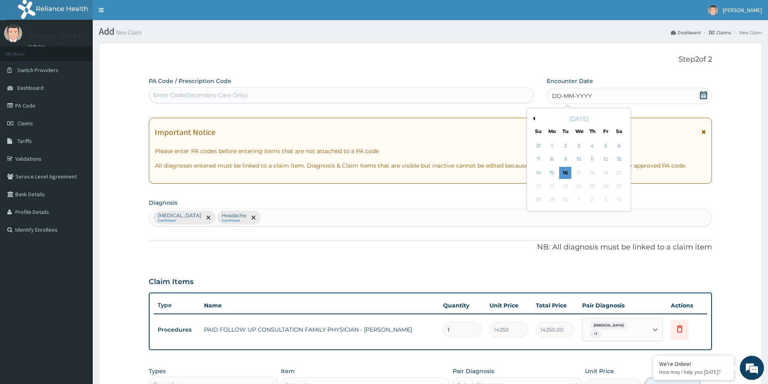
click at [535, 115] on div "September 2025" at bounding box center [578, 119] width 97 height 8
click at [535, 120] on button "Previous Month" at bounding box center [533, 119] width 4 height 4
click at [611, 200] on div "29" at bounding box center [606, 200] width 12 height 12
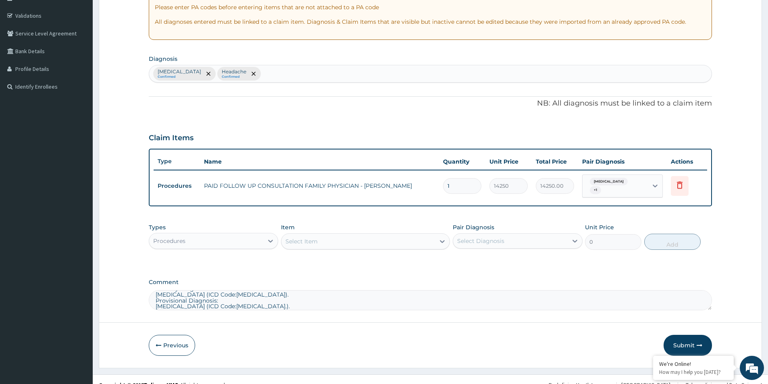
scroll to position [154, 0]
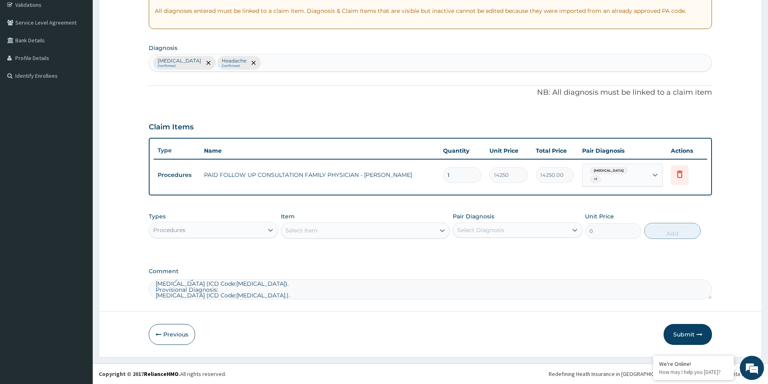
click at [687, 327] on button "Submit" at bounding box center [688, 334] width 48 height 21
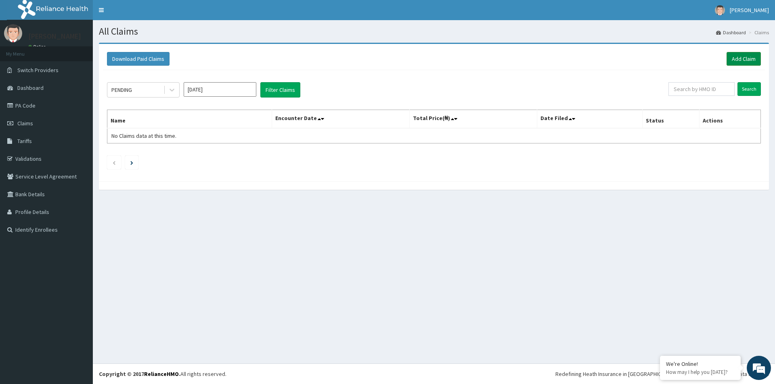
click at [752, 54] on link "Add Claim" at bounding box center [743, 59] width 34 height 14
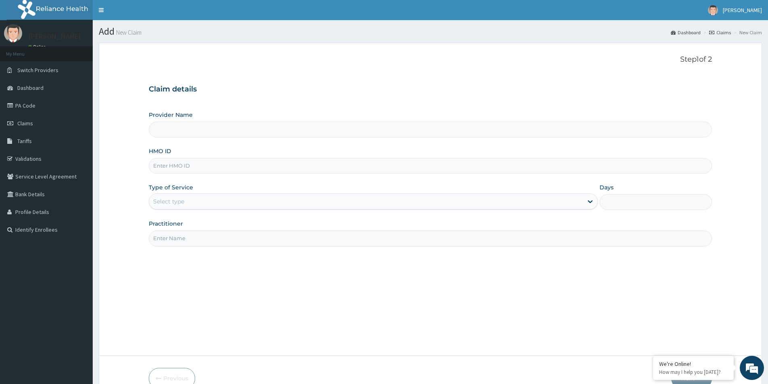
paste input "PIT/10135/A"
type input "PIT/10135/A"
type input "[GEOGRAPHIC_DATA]"
type input "PIT/10135/A"
click at [159, 205] on div "Select type" at bounding box center [168, 202] width 31 height 8
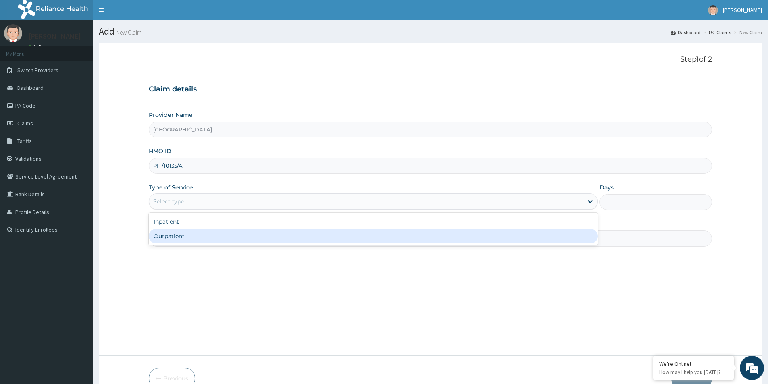
click at [170, 236] on div "Outpatient" at bounding box center [373, 236] width 449 height 15
type input "1"
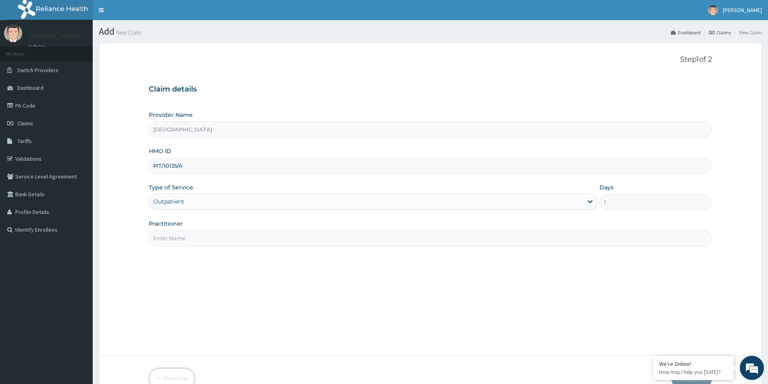
click at [168, 248] on div "Step 1 of 2 Claim details Provider Name Evercare Hospital HMO ID PIT/10135/A Ty…" at bounding box center [431, 199] width 564 height 288
click at [172, 240] on input "Practitioner" at bounding box center [431, 239] width 564 height 16
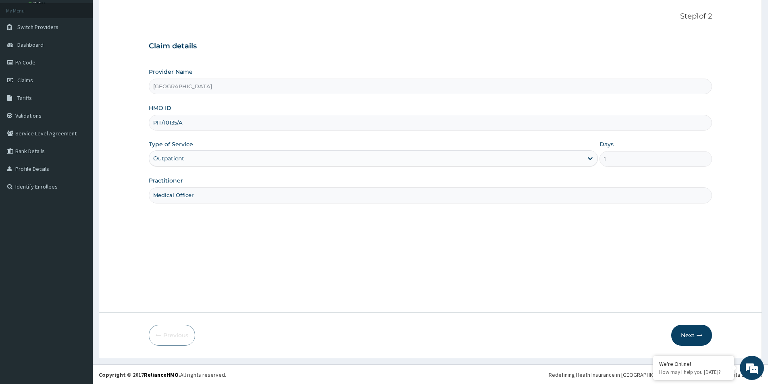
scroll to position [44, 0]
type input "Medical Officer"
click at [690, 328] on button "Next" at bounding box center [692, 334] width 41 height 21
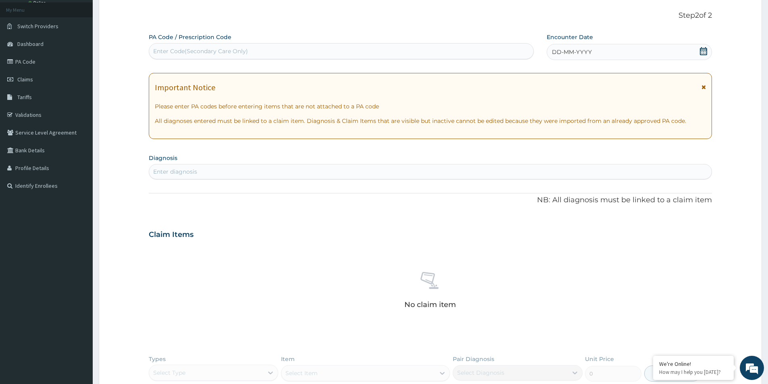
paste input "PA/81C31A"
type input "PA/81C31A"
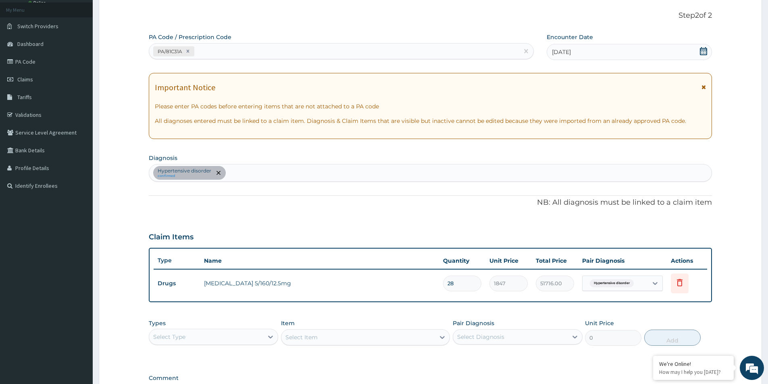
type input "2"
type input "3694.00"
type input "0.00"
type input "1"
type input "1847.00"
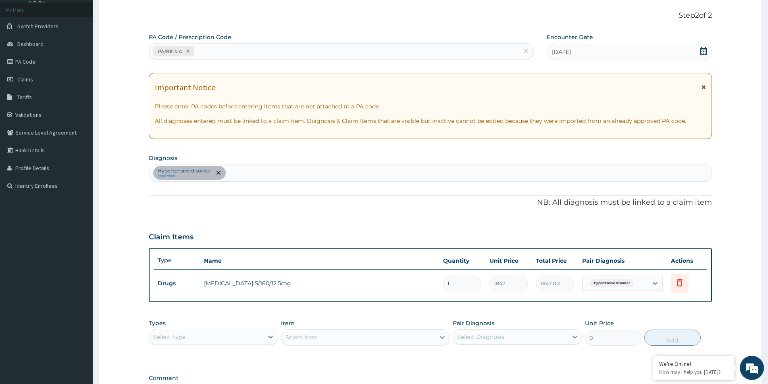
type input "14"
type input "25858.00"
type input "14"
click at [424, 223] on div "PA Code / Prescription Code PA/81C31A Encounter Date 28-08-2025 Important Notic…" at bounding box center [431, 220] width 564 height 374
click at [739, 252] on form "Step 2 of 2 PA Code / Prescription Code PA/81C31A Encounter Date 28-08-2025 Imp…" at bounding box center [431, 232] width 664 height 466
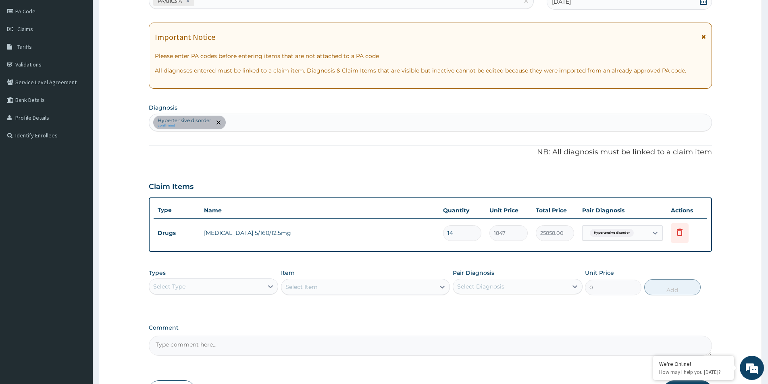
scroll to position [151, 0]
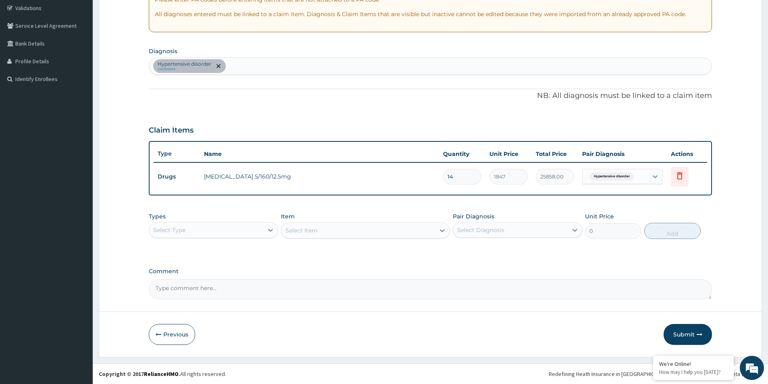
click at [191, 230] on div "Select Type" at bounding box center [206, 230] width 114 height 13
click at [190, 284] on div "Procedures" at bounding box center [213, 279] width 129 height 15
click at [514, 242] on div "Types option Procedures, selected. Select is focused ,type to refine list, pres…" at bounding box center [431, 226] width 564 height 35
click at [496, 233] on div "Select Diagnosis" at bounding box center [480, 230] width 47 height 8
click at [461, 253] on input "checkbox" at bounding box center [460, 250] width 5 height 5
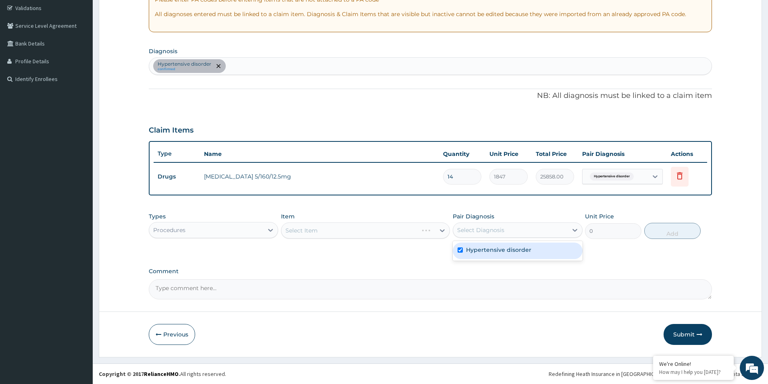
checkbox input "true"
drag, startPoint x: 271, startPoint y: 258, endPoint x: 286, endPoint y: 247, distance: 18.5
click at [272, 258] on div "PA Code / Prescription Code PA/81C31A Encounter Date 28-08-2025 Important Notic…" at bounding box center [431, 113] width 564 height 374
click at [293, 236] on div "Select Item" at bounding box center [359, 230] width 154 height 13
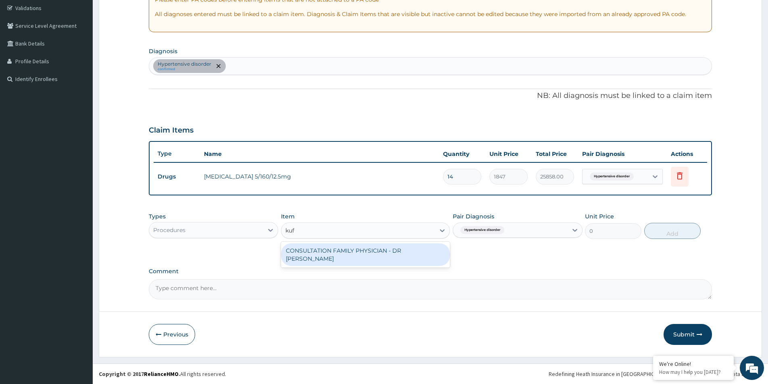
type input "kufr"
click at [381, 248] on div "CONSULTATION FAMILY PHYSICIAN - DR KUFRE" at bounding box center [365, 255] width 169 height 23
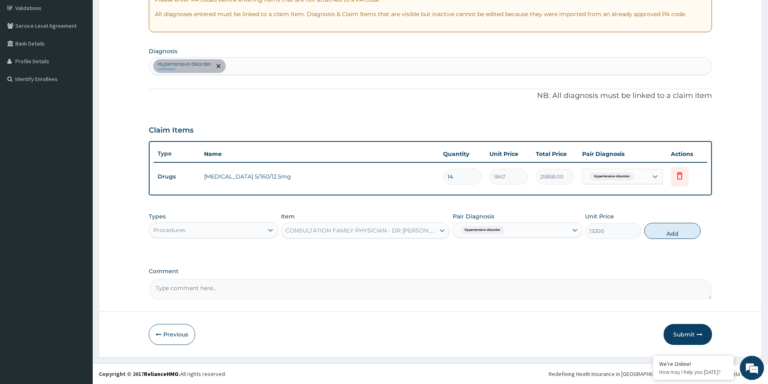
click at [672, 233] on button "Add" at bounding box center [673, 231] width 56 height 16
type input "0"
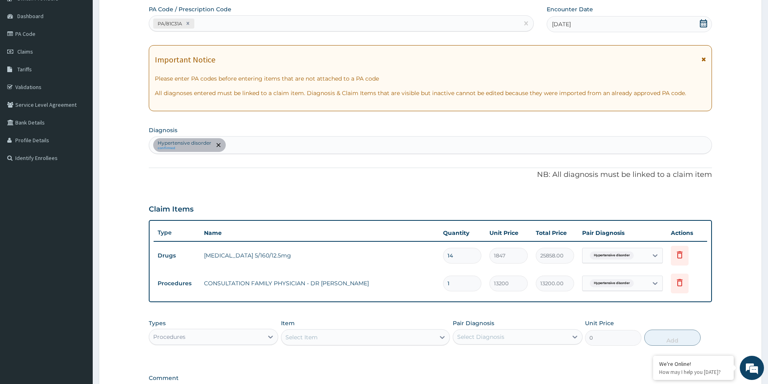
scroll to position [161, 0]
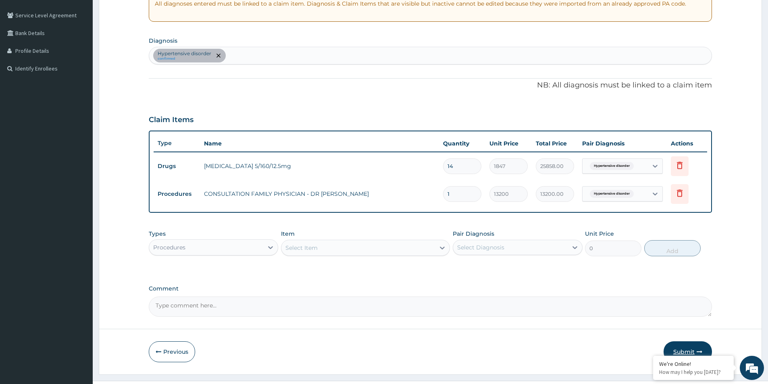
drag, startPoint x: 686, startPoint y: 350, endPoint x: 685, endPoint y: 343, distance: 6.7
click at [685, 343] on button "Submit" at bounding box center [688, 352] width 48 height 21
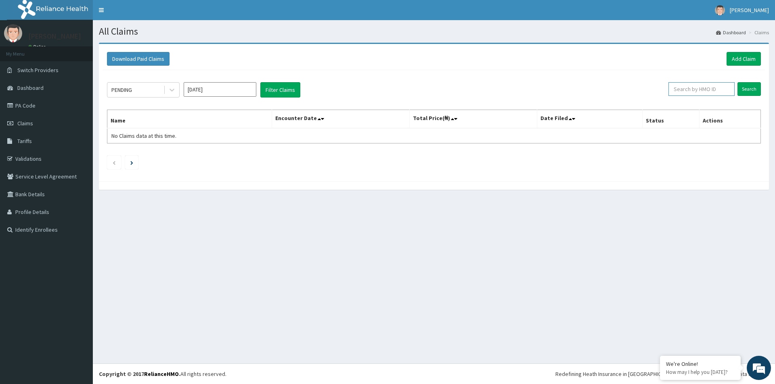
paste input "PIT/10135/A"
type input "PIT/10135/A"
click at [745, 92] on input "Search" at bounding box center [748, 89] width 23 height 14
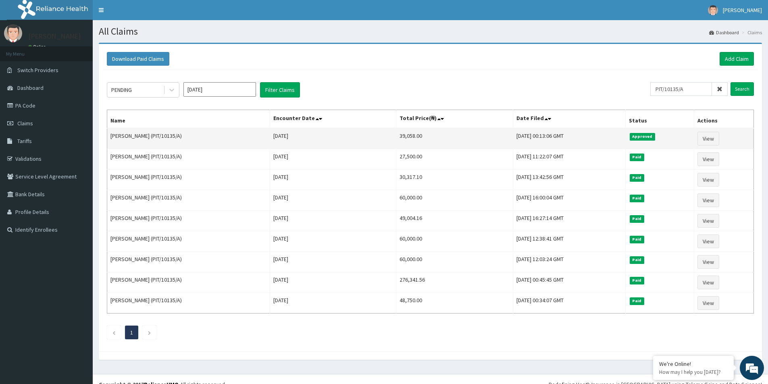
click at [396, 136] on td "39,058.00" at bounding box center [454, 138] width 117 height 21
copy td "39,058.00"
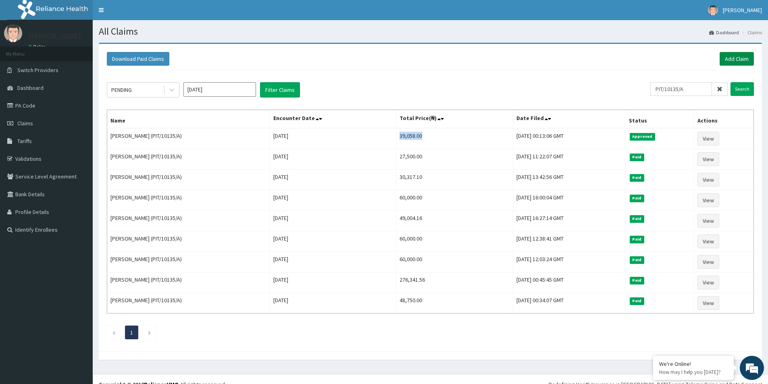
click at [734, 56] on link "Add Claim" at bounding box center [737, 59] width 34 height 14
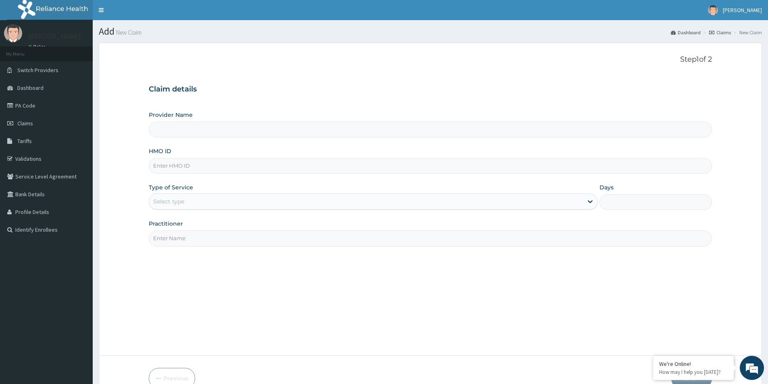
type input "[GEOGRAPHIC_DATA]"
paste input "DER/10077/C"
type input "DER/10077/C"
click at [177, 203] on div "Select type" at bounding box center [168, 202] width 31 height 8
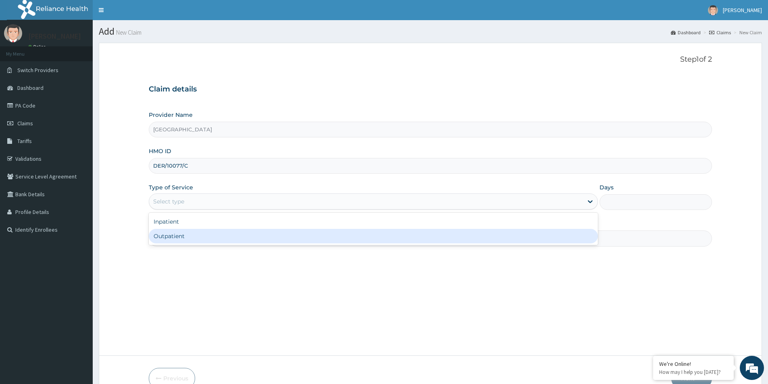
click at [180, 237] on div "Outpatient" at bounding box center [373, 236] width 449 height 15
type input "1"
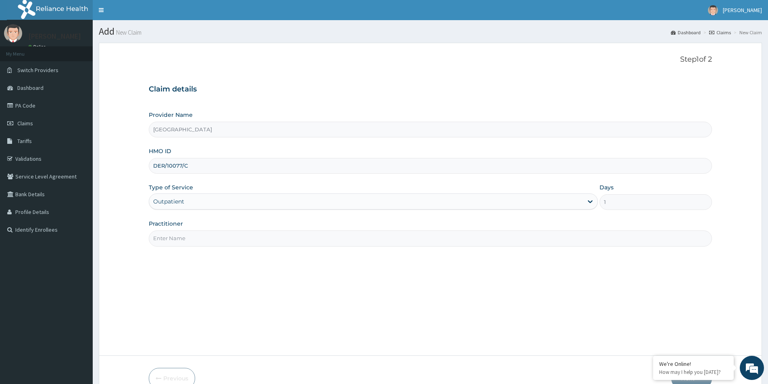
click at [182, 236] on input "Practitioner" at bounding box center [431, 239] width 564 height 16
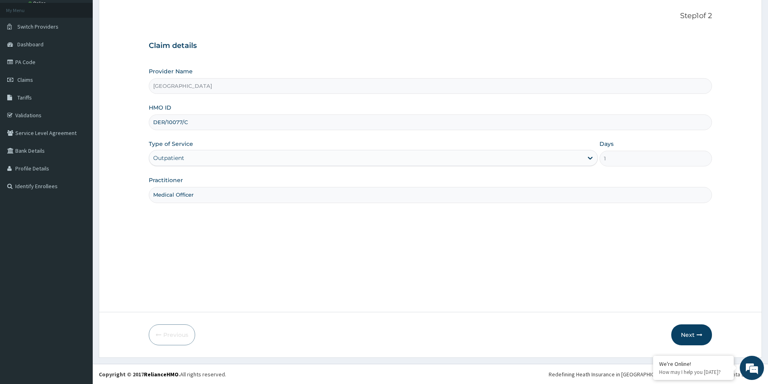
scroll to position [44, 0]
type input "Medical Officer"
click at [691, 336] on button "Next" at bounding box center [692, 334] width 41 height 21
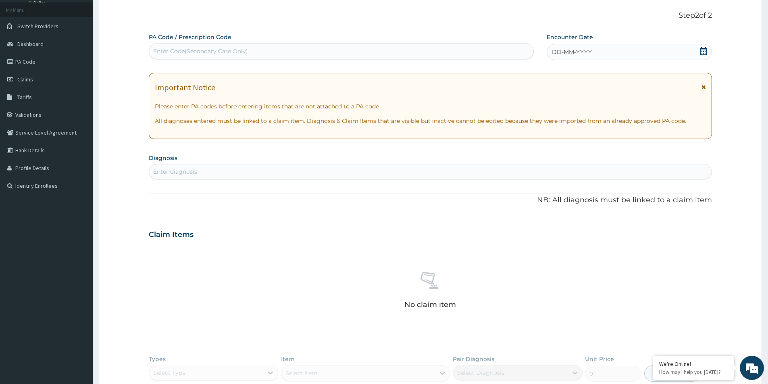
click at [265, 50] on div "Enter Code(Secondary Care Only)" at bounding box center [341, 51] width 384 height 13
paste input "PA/04939D"
type input "PA/04939D"
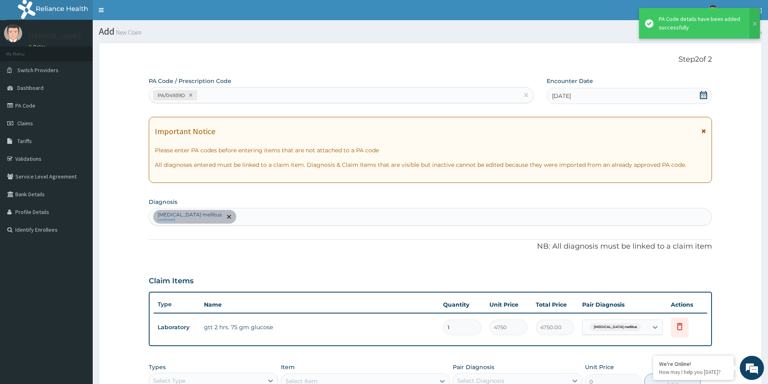
scroll to position [151, 0]
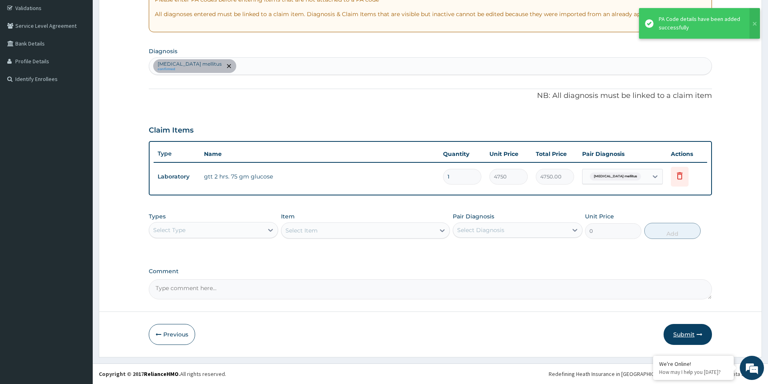
click at [683, 340] on button "Submit" at bounding box center [688, 334] width 48 height 21
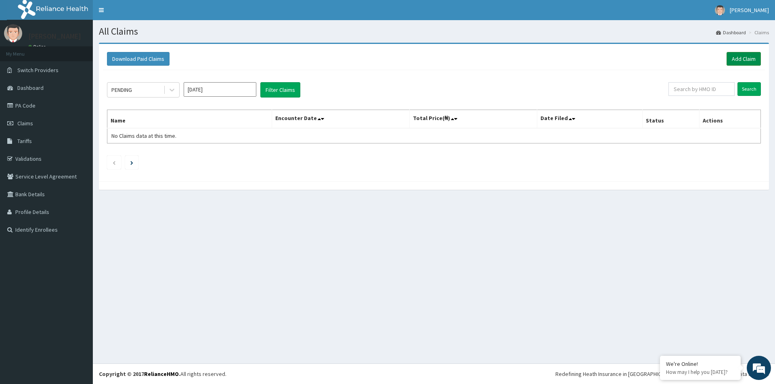
click at [737, 54] on link "Add Claim" at bounding box center [743, 59] width 34 height 14
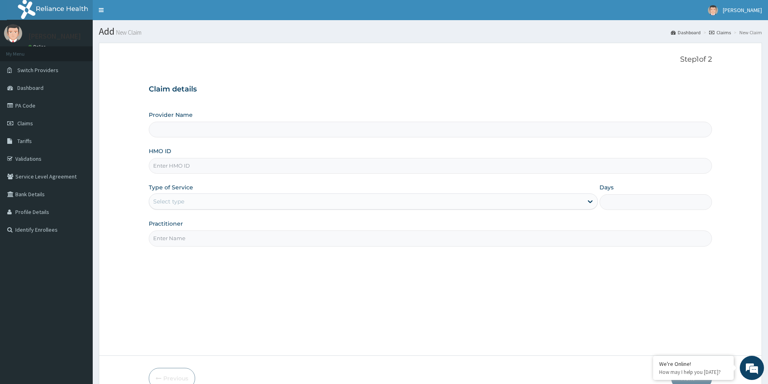
type input "[GEOGRAPHIC_DATA]"
paste input "PSA/10018/A"
type input "PSA/10018/A"
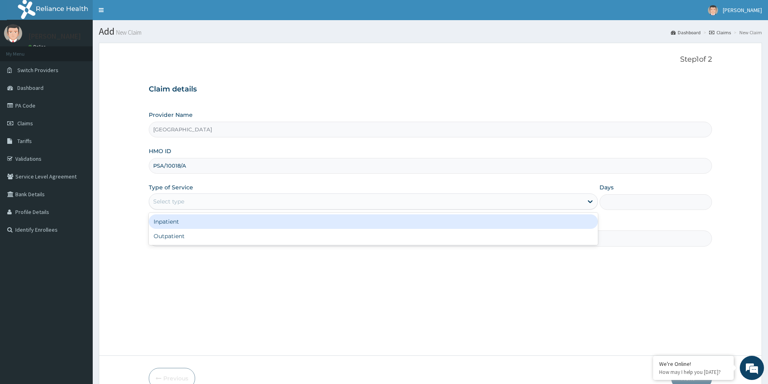
click at [189, 200] on div "Select type" at bounding box center [366, 201] width 434 height 13
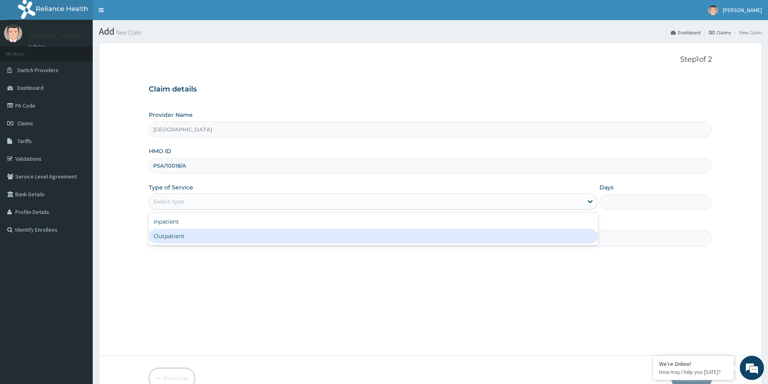
click at [185, 238] on div "Outpatient" at bounding box center [373, 236] width 449 height 15
type input "1"
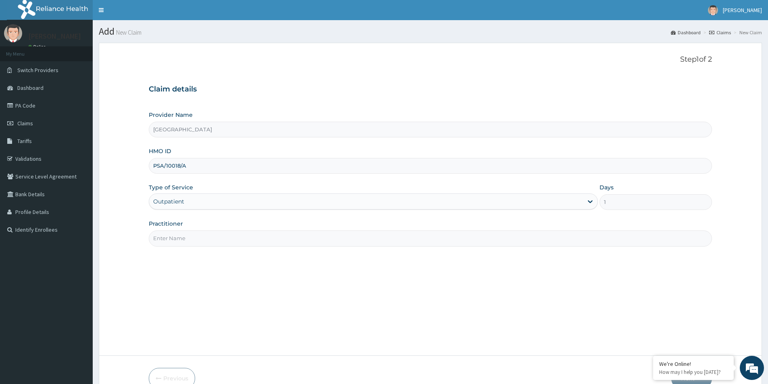
click at [185, 236] on input "Practitioner" at bounding box center [431, 239] width 564 height 16
type input "O"
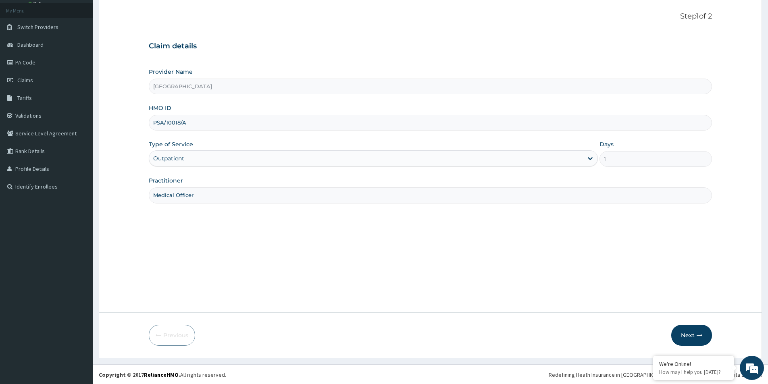
scroll to position [44, 0]
type input "Medical Officer"
click at [695, 336] on button "Next" at bounding box center [692, 334] width 41 height 21
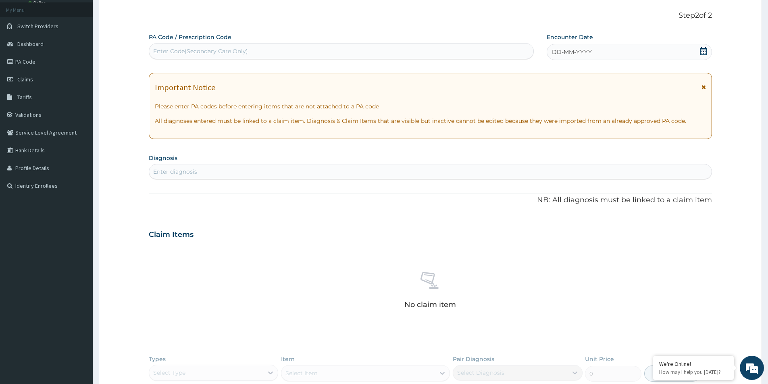
click at [223, 48] on div "Enter Code(Secondary Care Only)" at bounding box center [200, 51] width 95 height 8
paste input "PA/A09FF6"
type input "PA/A09FF6"
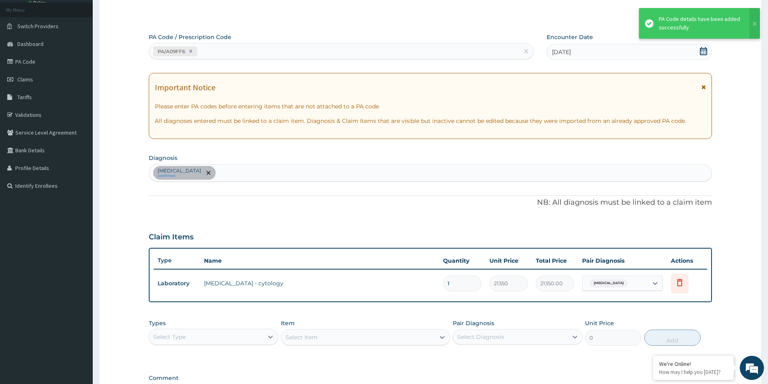
scroll to position [151, 0]
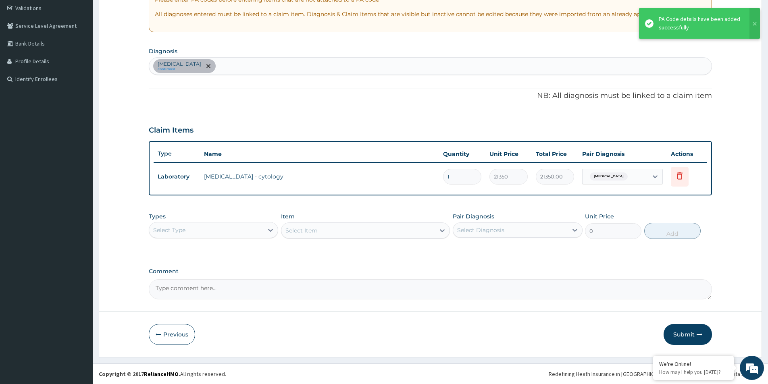
click at [676, 335] on button "Submit" at bounding box center [688, 334] width 48 height 21
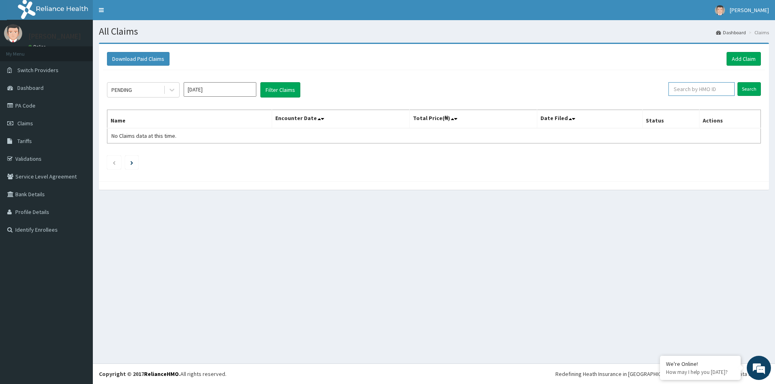
paste input "PA/A09FF6"
click at [741, 90] on input "Search" at bounding box center [748, 89] width 23 height 14
click at [684, 90] on input "PA/A09FF6" at bounding box center [688, 89] width 62 height 14
click at [683, 89] on input "PA/A09FF6" at bounding box center [688, 89] width 62 height 14
click at [681, 89] on input "PA/A09FF6" at bounding box center [688, 89] width 62 height 14
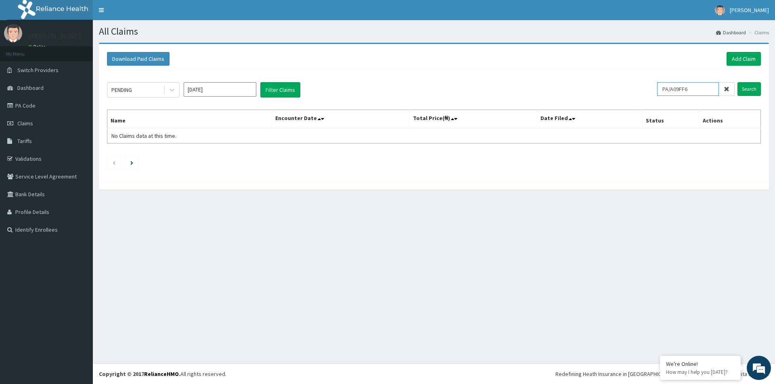
drag, startPoint x: 681, startPoint y: 89, endPoint x: 687, endPoint y: 88, distance: 5.7
click at [687, 88] on input "PA/A09FF6" at bounding box center [688, 89] width 62 height 14
click at [686, 88] on input "PA/A09FF6" at bounding box center [688, 89] width 62 height 14
click at [685, 88] on input "PA/A09FF6" at bounding box center [688, 89] width 62 height 14
paste input "SA/10018/A"
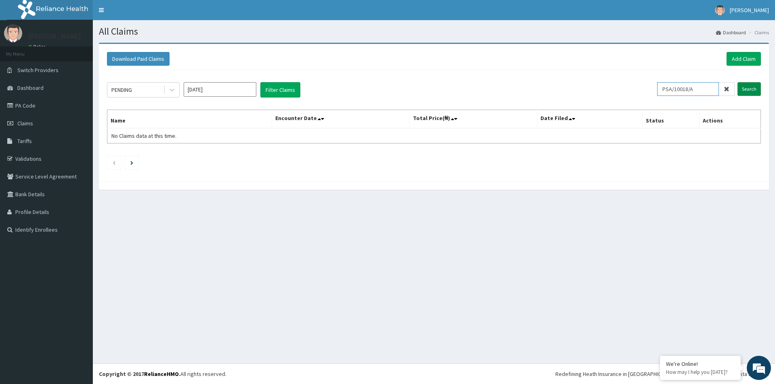
type input "PSA/10018/A"
click at [743, 83] on input "Search" at bounding box center [748, 89] width 23 height 14
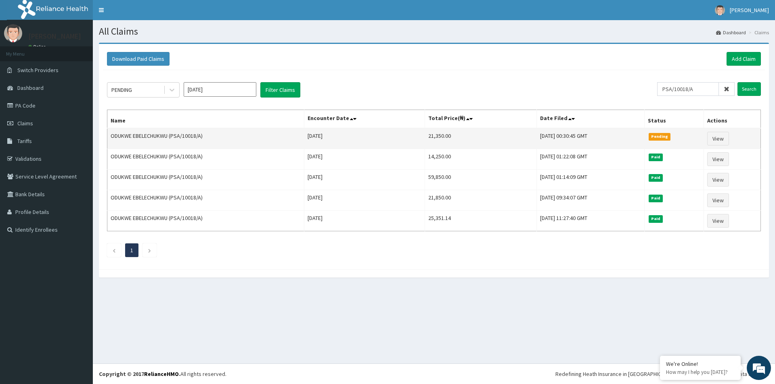
click at [424, 135] on td "21,350.00" at bounding box center [480, 138] width 112 height 21
copy td "21,350.00"
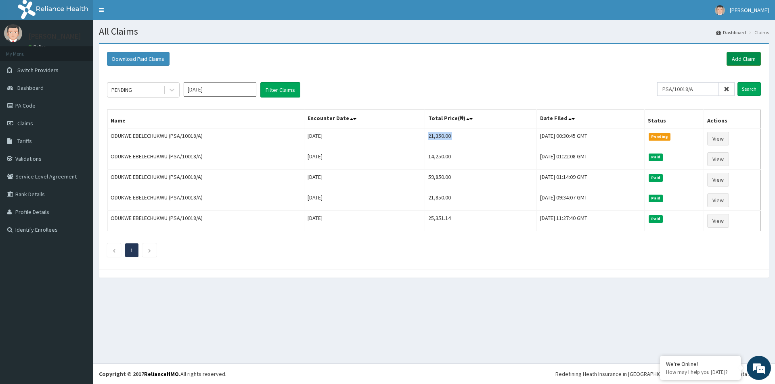
click at [751, 57] on link "Add Claim" at bounding box center [743, 59] width 34 height 14
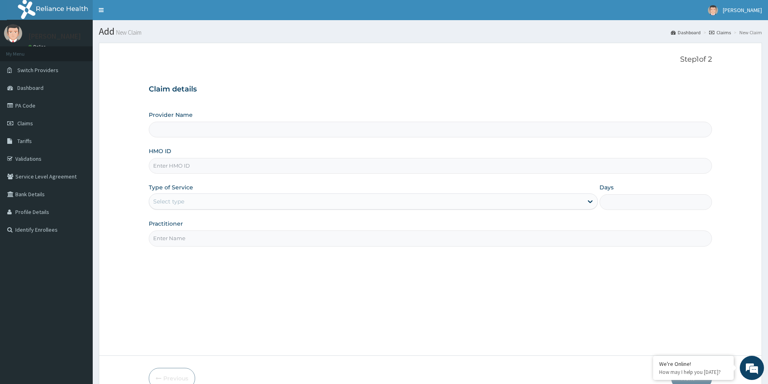
type input "[GEOGRAPHIC_DATA]"
click at [192, 178] on div "Provider Name Evercare Hospital HMO ID Type of Service Select type Days Practit…" at bounding box center [431, 179] width 564 height 136
click at [192, 190] on label "Type of Service" at bounding box center [171, 188] width 44 height 8
click at [192, 191] on label "Type of Service" at bounding box center [171, 188] width 44 height 8
click at [193, 178] on div "Provider Name Evercare Hospital HMO ID Type of Service Select type Days Practit…" at bounding box center [431, 179] width 564 height 136
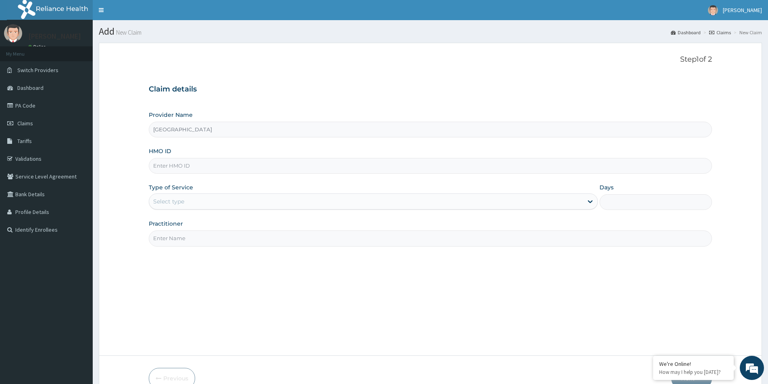
click at [194, 168] on input "HMO ID" at bounding box center [431, 166] width 564 height 16
paste input "PSA/10018/A"
type input "PSA/10018/A"
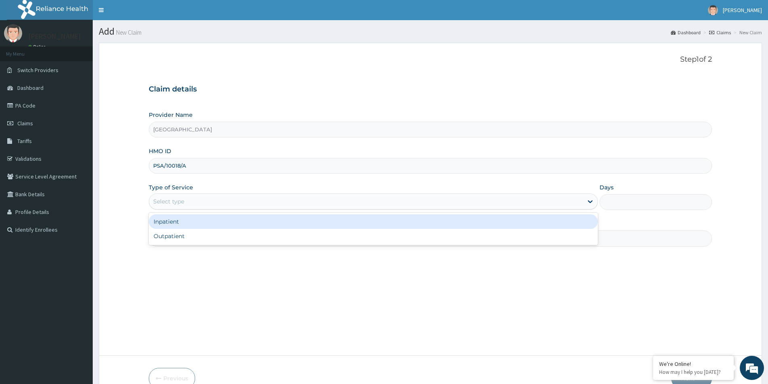
click at [190, 200] on div "Select type" at bounding box center [366, 201] width 434 height 13
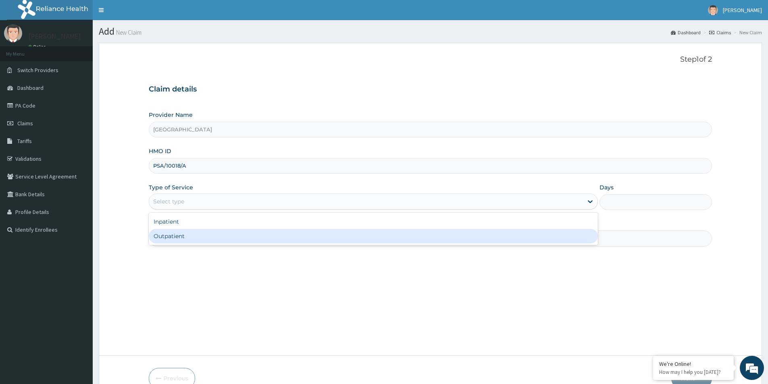
click at [193, 234] on div "Outpatient" at bounding box center [373, 236] width 449 height 15
type input "1"
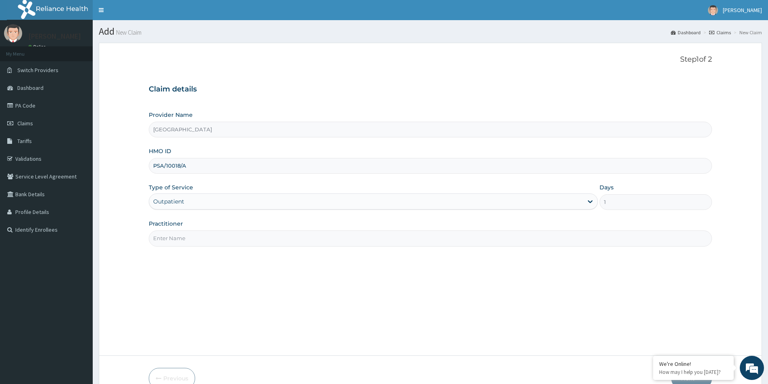
click at [193, 234] on input "Practitioner" at bounding box center [431, 239] width 564 height 16
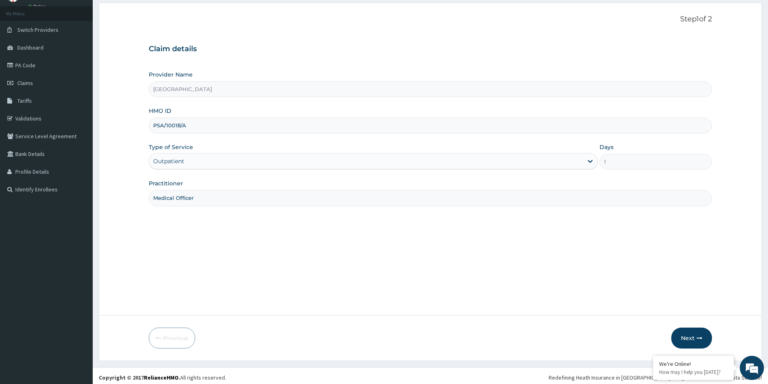
scroll to position [44, 0]
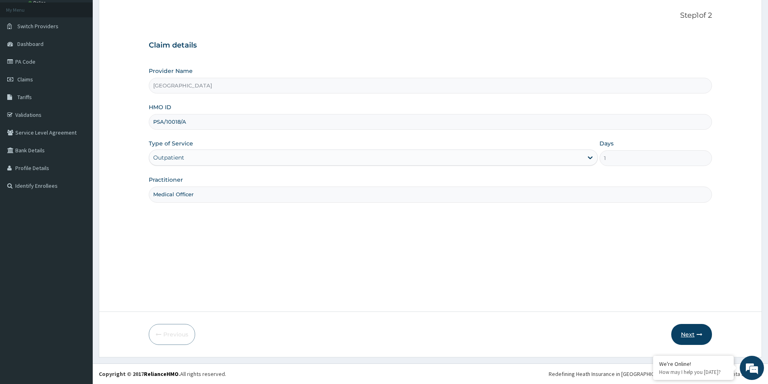
type input "Medical Officer"
click at [697, 329] on button "Next" at bounding box center [692, 334] width 41 height 21
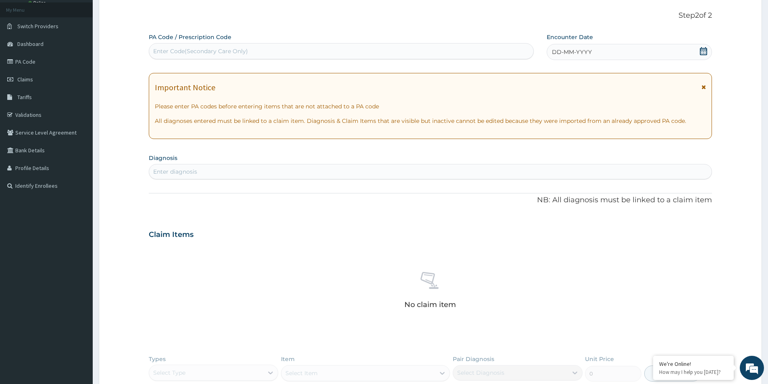
click at [188, 48] on div "Enter Code(Secondary Care Only)" at bounding box center [200, 51] width 95 height 8
paste input "PA/F77B18"
type input "PA/F77B18"
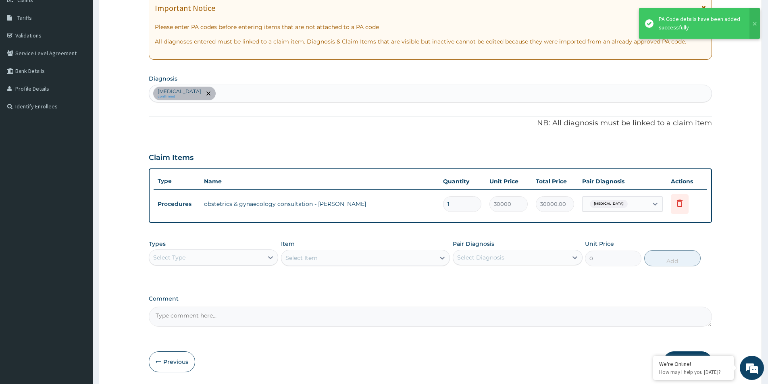
scroll to position [151, 0]
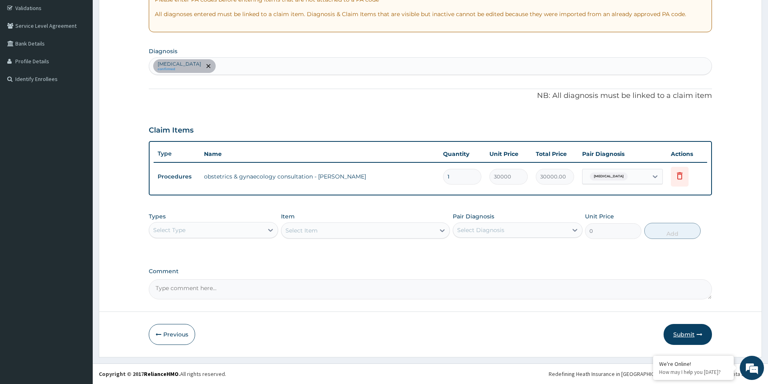
click at [681, 340] on button "Submit" at bounding box center [688, 334] width 48 height 21
